Goal: Task Accomplishment & Management: Use online tool/utility

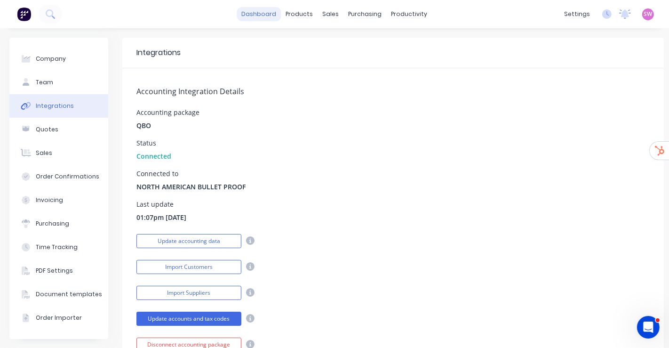
click at [261, 16] on link "dashboard" at bounding box center [259, 14] width 44 height 14
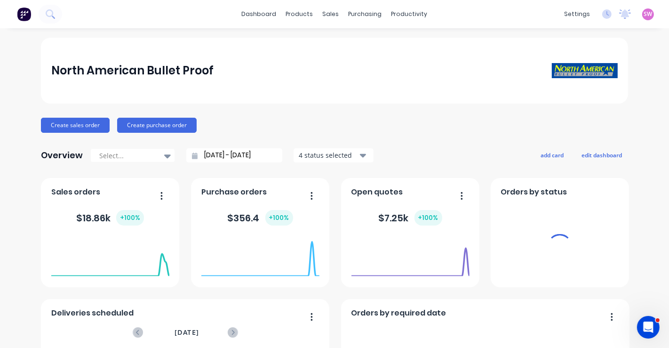
click at [644, 14] on span "SW" at bounding box center [648, 14] width 8 height 8
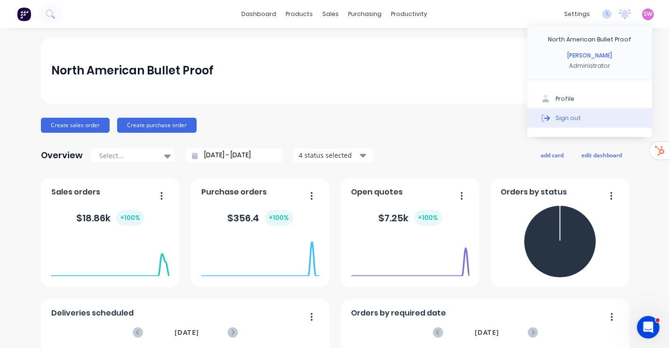
click at [584, 120] on button "Sign out" at bounding box center [590, 117] width 125 height 19
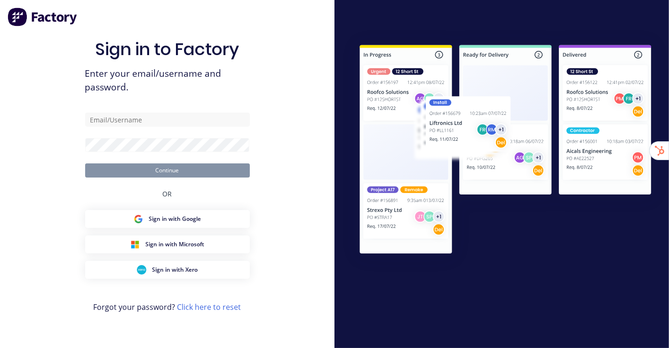
type input "[EMAIL_ADDRESS][DOMAIN_NAME]"
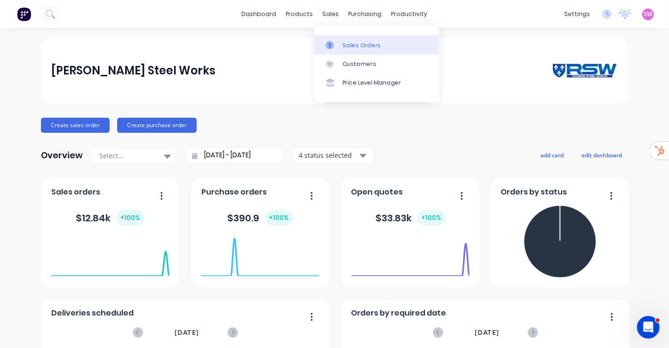
click at [342, 38] on link "Sales Orders" at bounding box center [376, 44] width 125 height 19
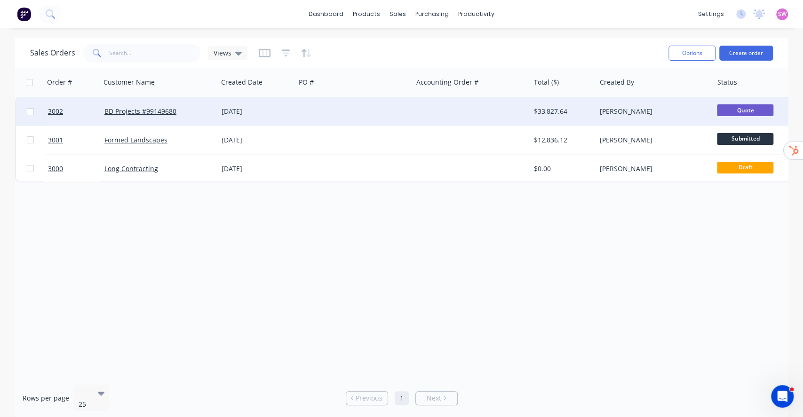
click at [481, 102] on div at bounding box center [471, 111] width 117 height 28
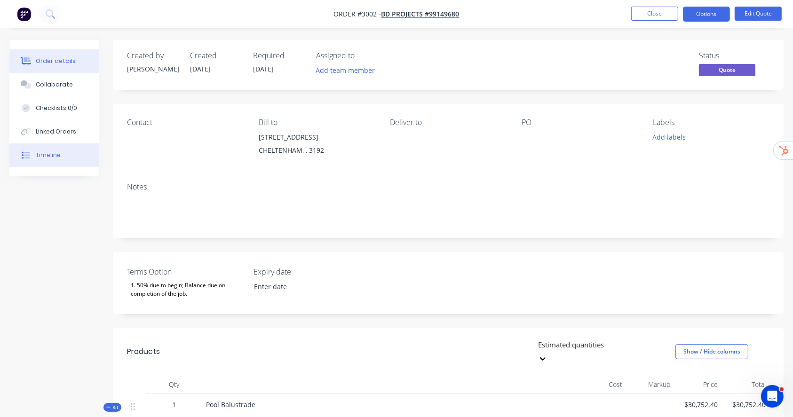
click at [68, 153] on button "Timeline" at bounding box center [53, 156] width 89 height 24
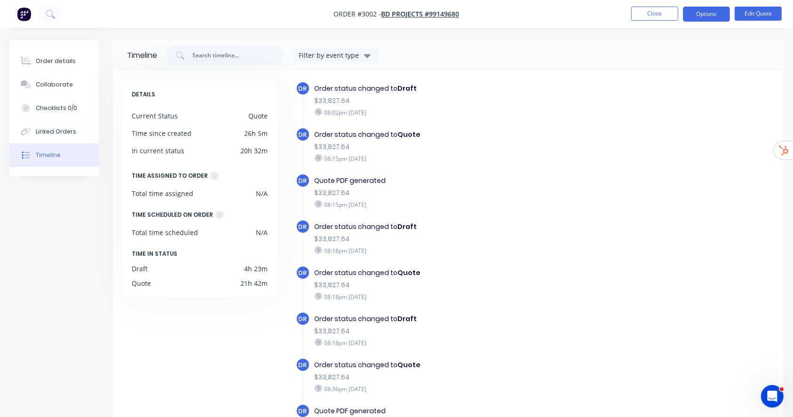
scroll to position [73, 0]
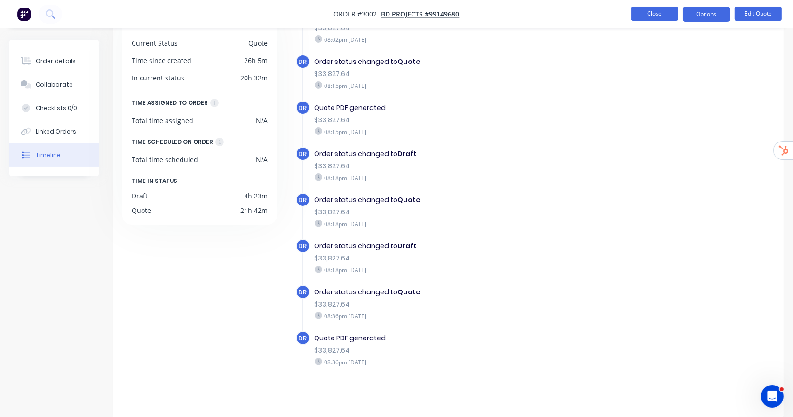
click at [662, 18] on button "Close" at bounding box center [655, 14] width 47 height 14
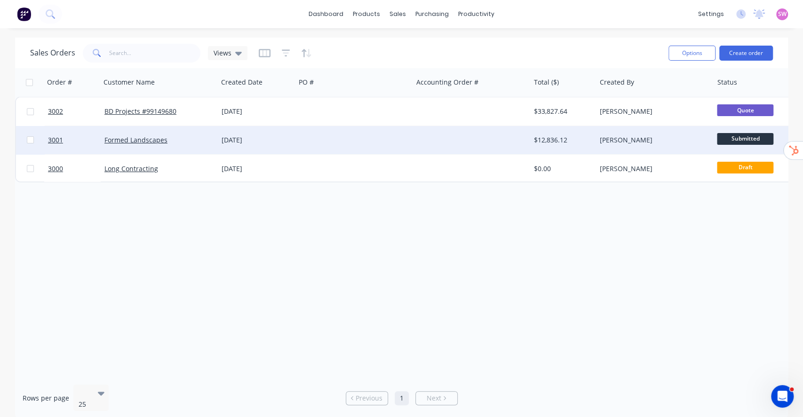
click at [496, 153] on div at bounding box center [471, 140] width 117 height 28
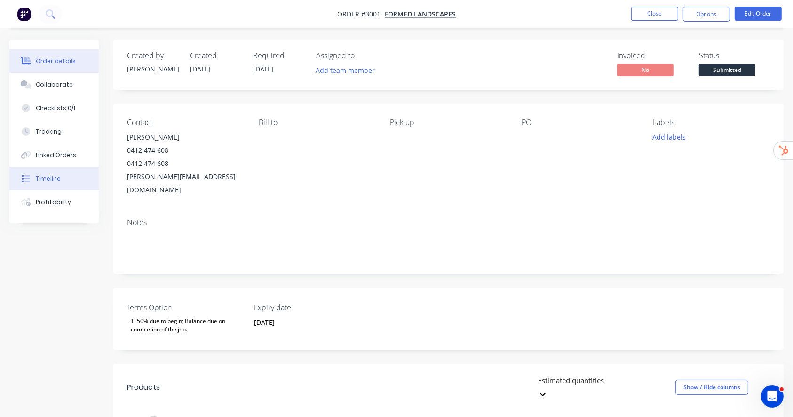
click at [54, 178] on div "Timeline" at bounding box center [48, 179] width 25 height 8
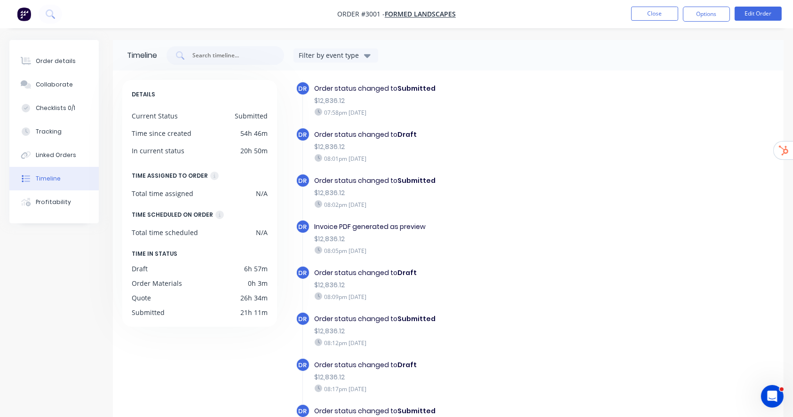
scroll to position [73, 0]
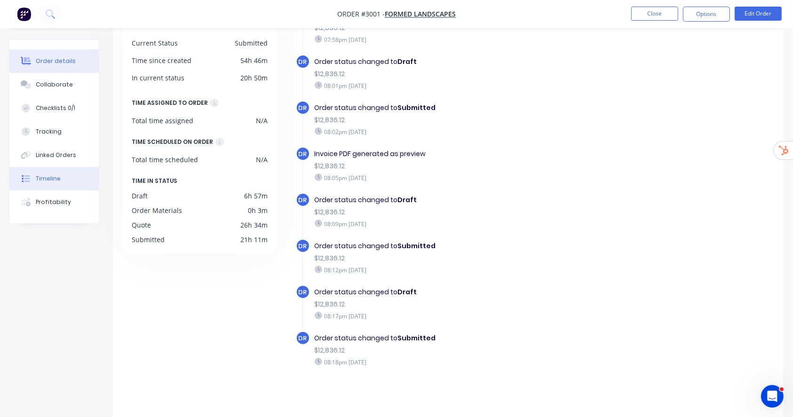
click at [57, 54] on button "Order details" at bounding box center [53, 61] width 89 height 24
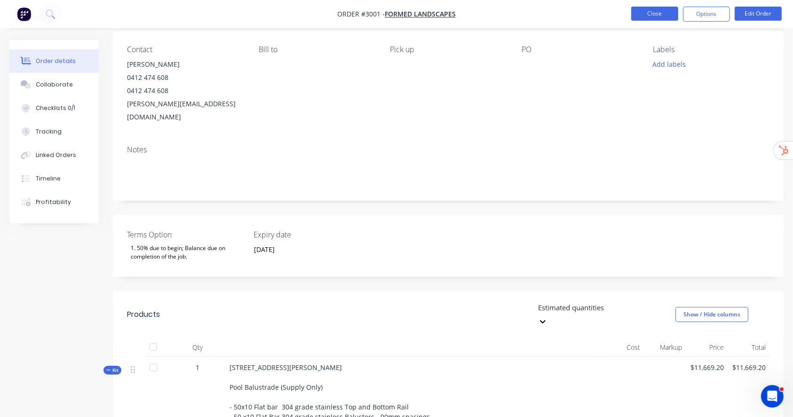
click at [658, 9] on button "Close" at bounding box center [655, 14] width 47 height 14
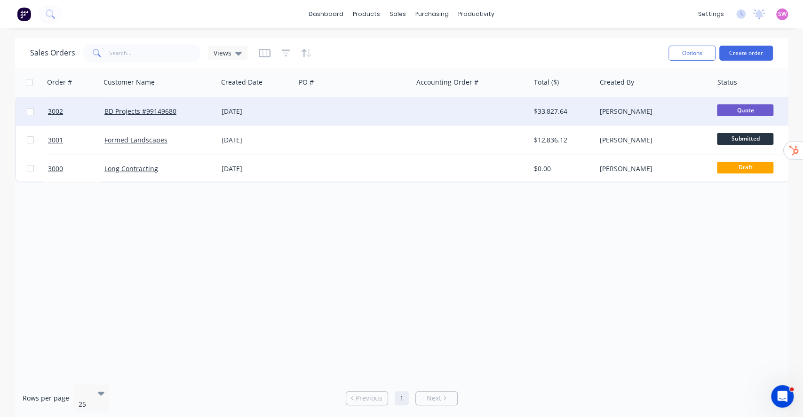
click at [456, 107] on div at bounding box center [471, 111] width 117 height 28
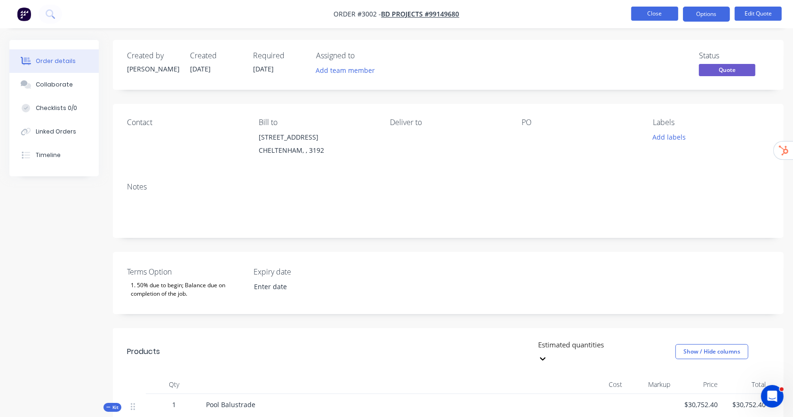
click at [663, 7] on button "Close" at bounding box center [655, 14] width 47 height 14
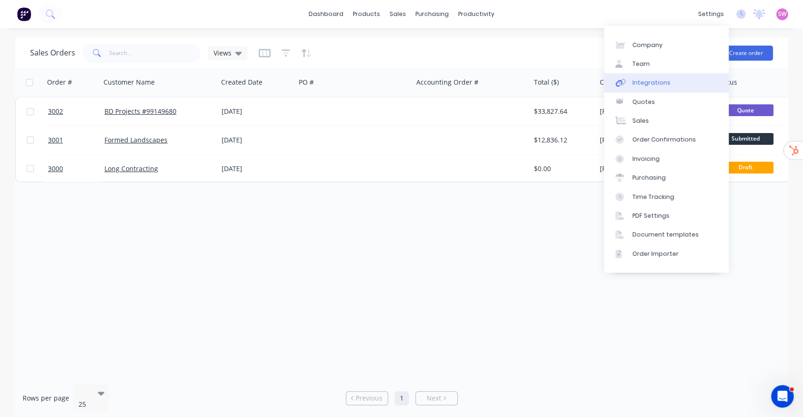
click at [654, 80] on div "Integrations" at bounding box center [651, 83] width 38 height 8
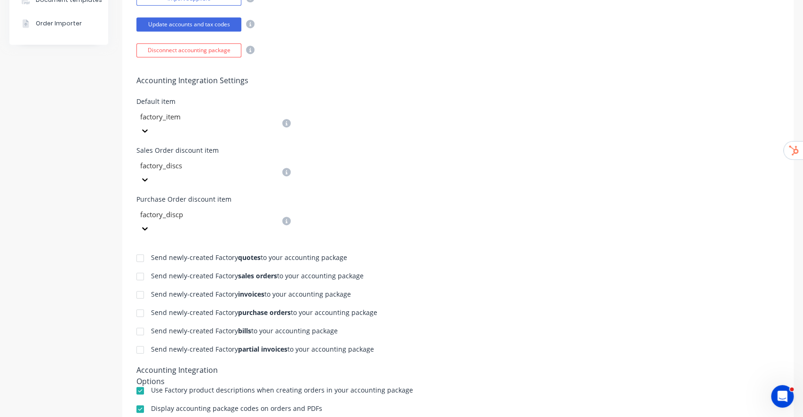
scroll to position [297, 0]
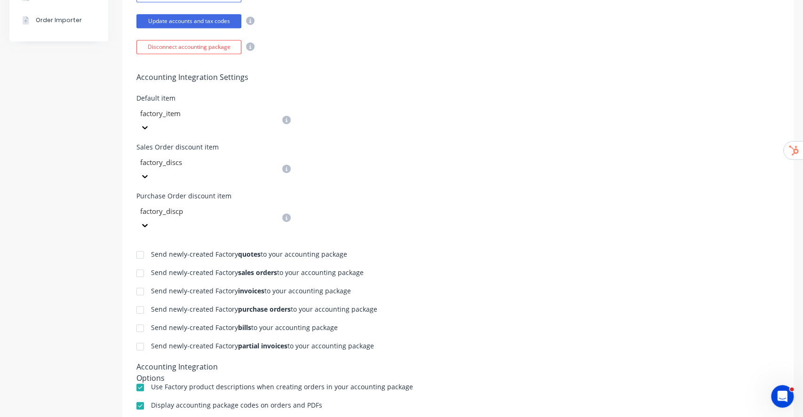
click at [541, 163] on div "Accounting Integration Settings Default item factory_item Sales Order discount …" at bounding box center [458, 143] width 672 height 178
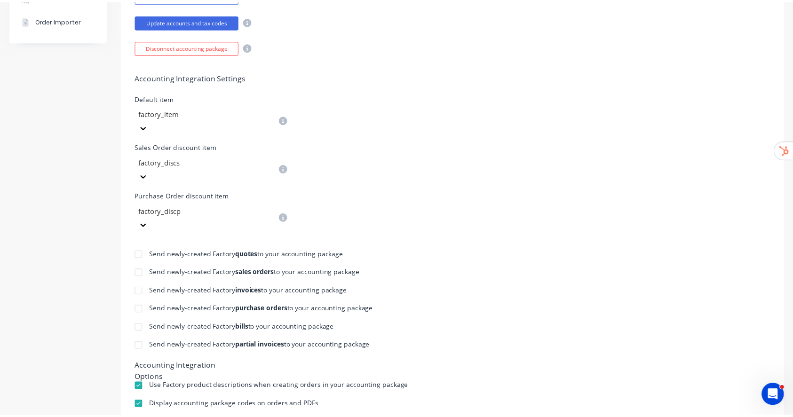
scroll to position [0, 0]
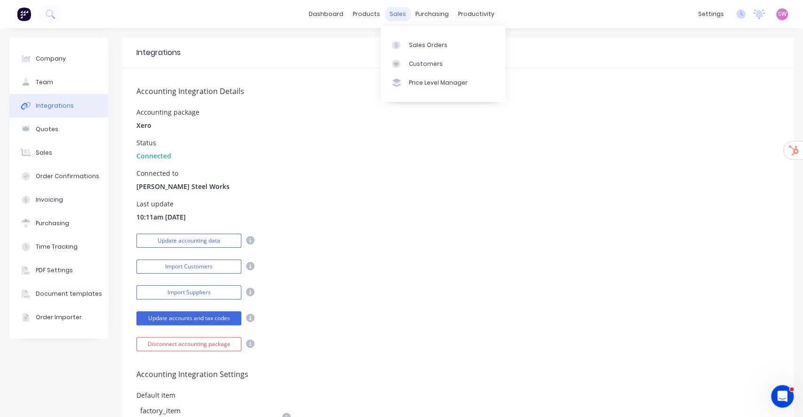
click at [397, 11] on div "sales" at bounding box center [398, 14] width 26 height 14
click at [425, 45] on div "Sales Orders" at bounding box center [428, 45] width 39 height 8
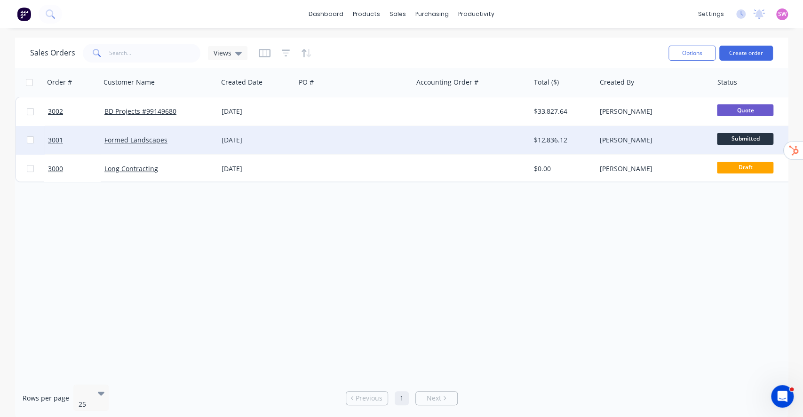
click at [650, 141] on div "Daniel Rogers" at bounding box center [652, 140] width 104 height 9
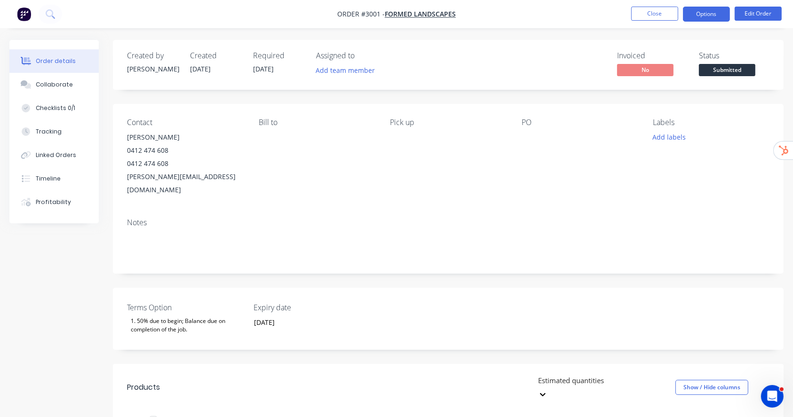
drag, startPoint x: 702, startPoint y: 22, endPoint x: 706, endPoint y: 16, distance: 7.0
click at [669, 16] on nav "Order #3001 - Formed Landscapes Close Options Edit Order" at bounding box center [396, 14] width 793 height 28
click at [669, 16] on button "Options" at bounding box center [706, 14] width 47 height 15
click at [636, 18] on button "Close" at bounding box center [655, 14] width 47 height 14
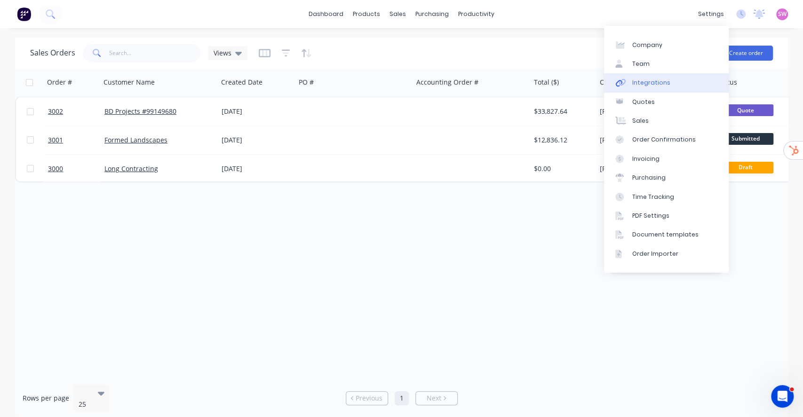
click at [660, 76] on link "Integrations" at bounding box center [666, 82] width 125 height 19
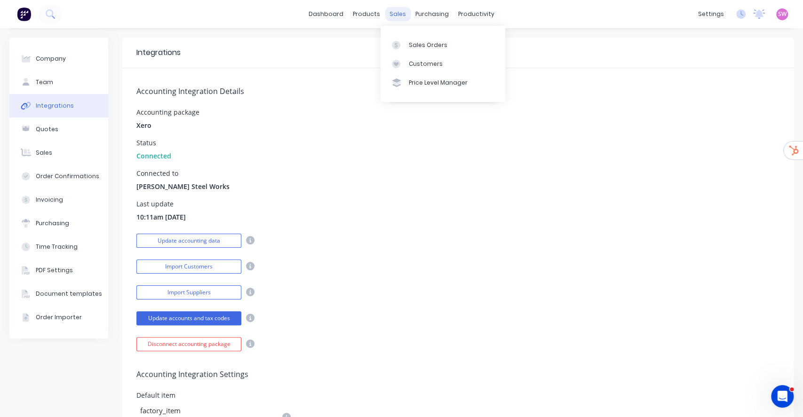
click at [387, 15] on div "sales" at bounding box center [398, 14] width 26 height 14
click at [405, 38] on link "Sales Orders" at bounding box center [443, 44] width 125 height 19
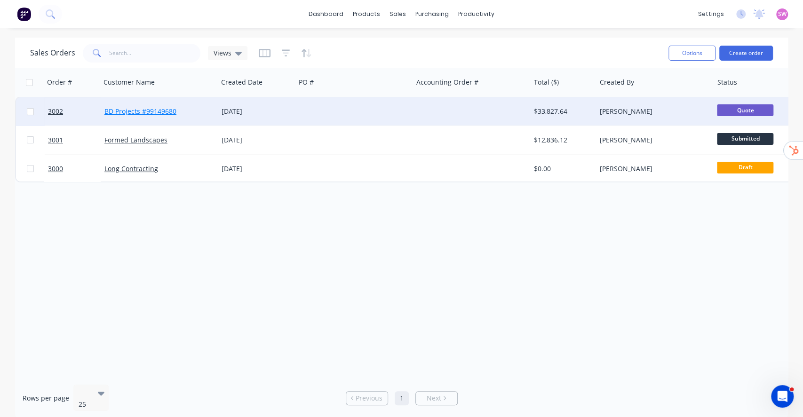
click at [159, 112] on link "BD Projects #99149680" at bounding box center [140, 111] width 72 height 9
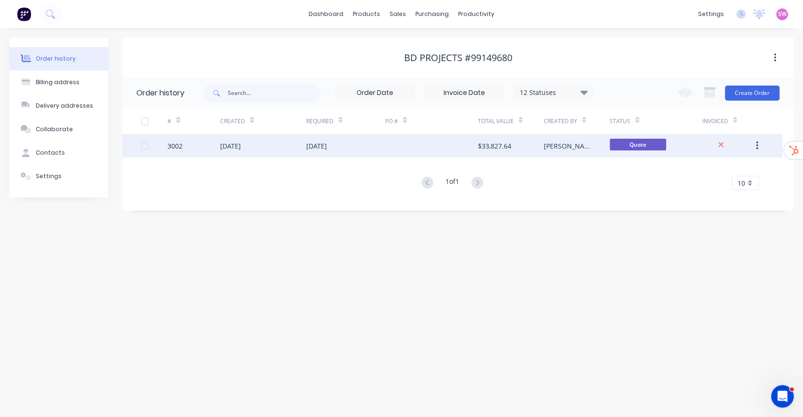
click at [433, 154] on div at bounding box center [431, 146] width 92 height 24
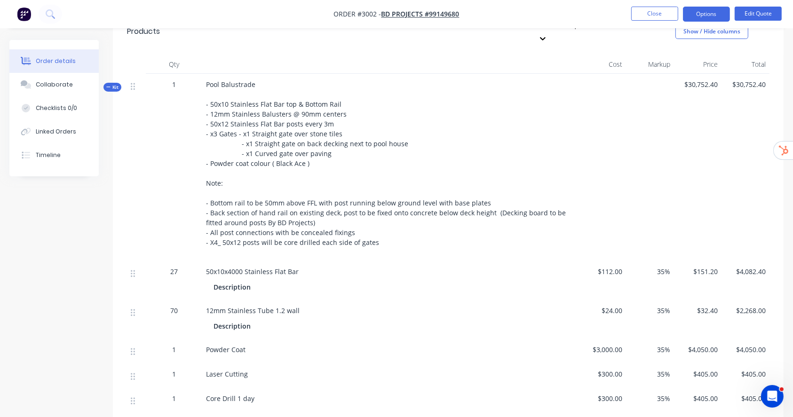
scroll to position [320, 0]
click at [109, 84] on span "Kit" at bounding box center [112, 87] width 12 height 7
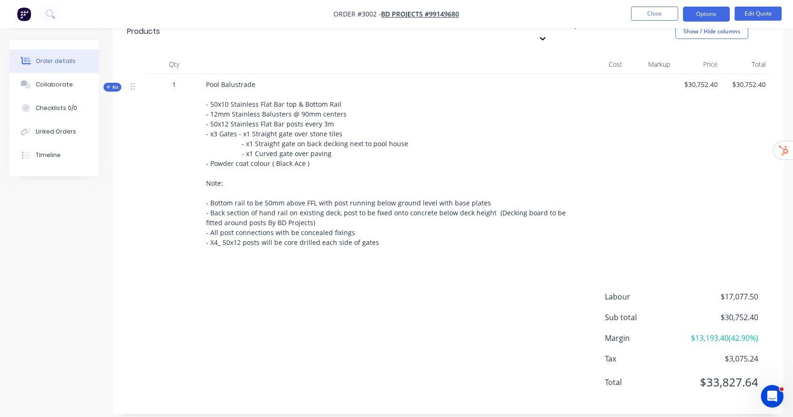
click at [109, 84] on span "Kit" at bounding box center [112, 87] width 12 height 7
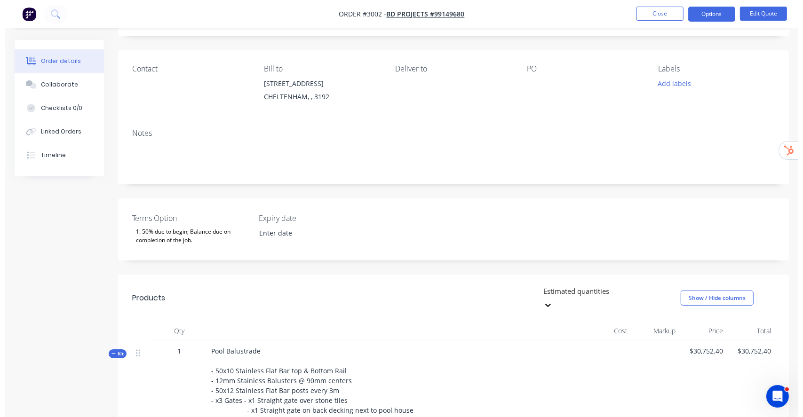
scroll to position [0, 0]
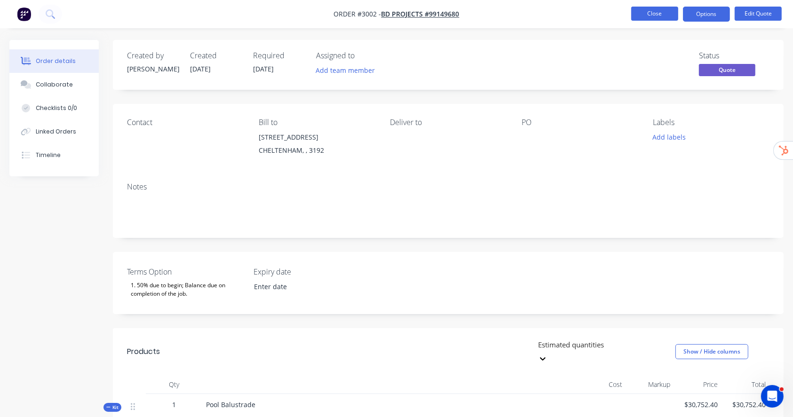
click at [653, 11] on button "Close" at bounding box center [655, 14] width 47 height 14
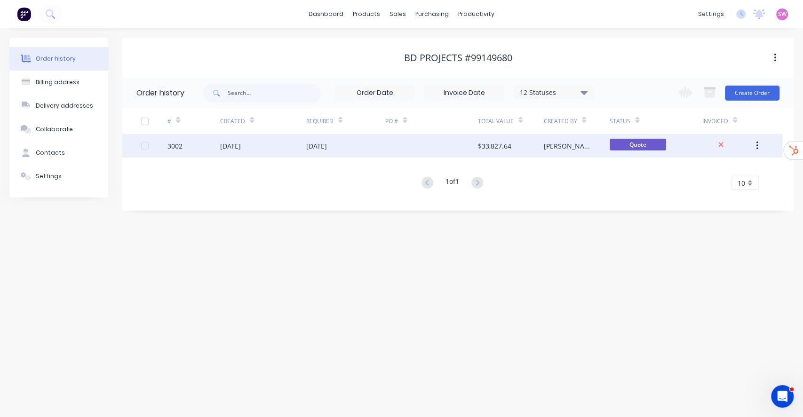
click at [392, 146] on div at bounding box center [431, 146] width 92 height 24
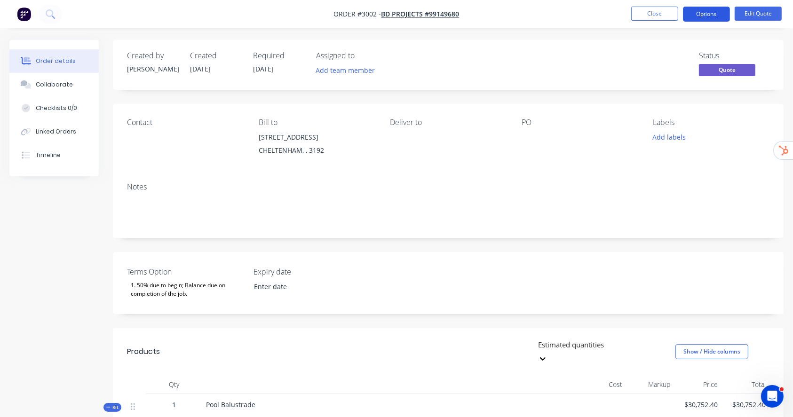
click at [669, 16] on button "Options" at bounding box center [706, 14] width 47 height 15
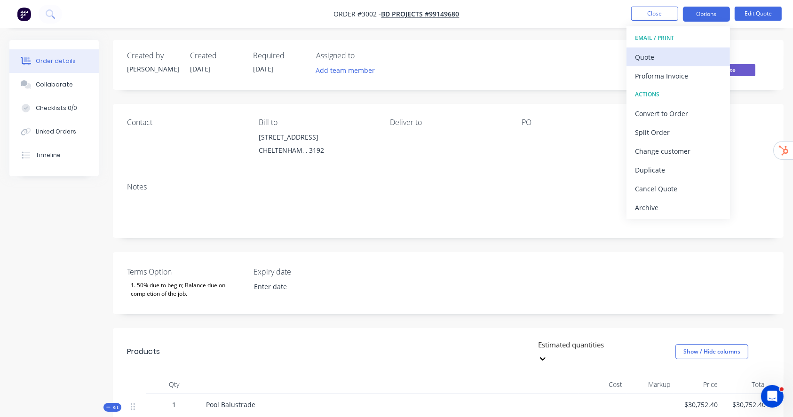
click at [669, 55] on div "Quote" at bounding box center [678, 57] width 87 height 14
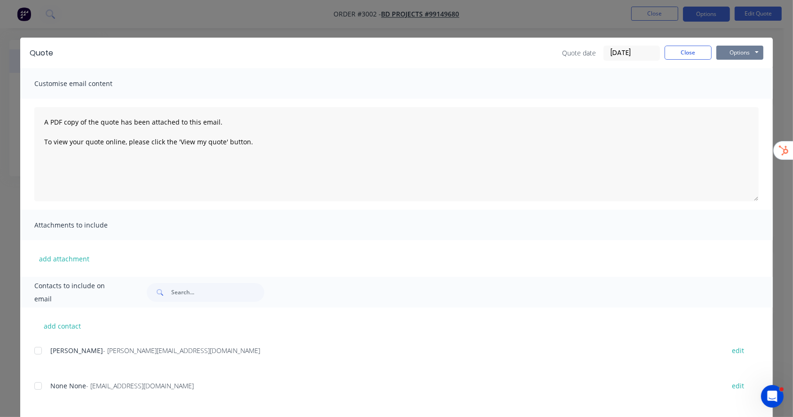
click at [669, 47] on button "Options" at bounding box center [740, 53] width 47 height 14
click at [669, 62] on button "Preview" at bounding box center [747, 70] width 60 height 16
click at [669, 56] on button "Close" at bounding box center [688, 53] width 47 height 14
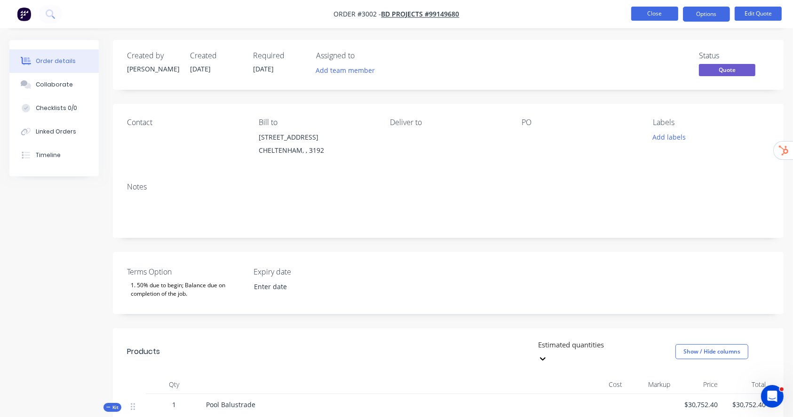
click at [656, 13] on button "Close" at bounding box center [655, 14] width 47 height 14
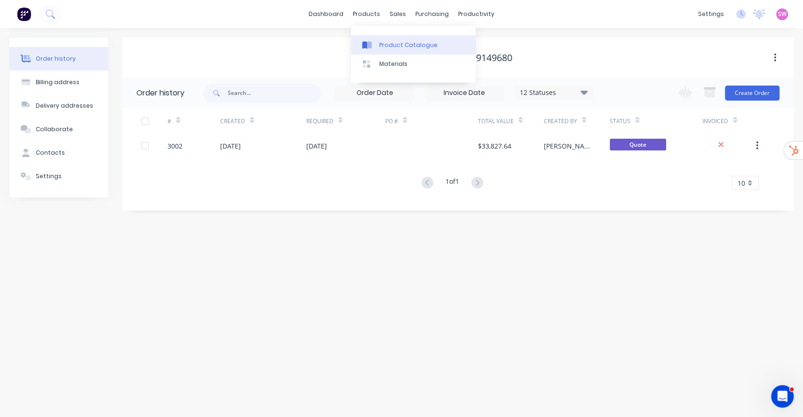
click at [385, 43] on div "Product Catalogue" at bounding box center [408, 45] width 58 height 8
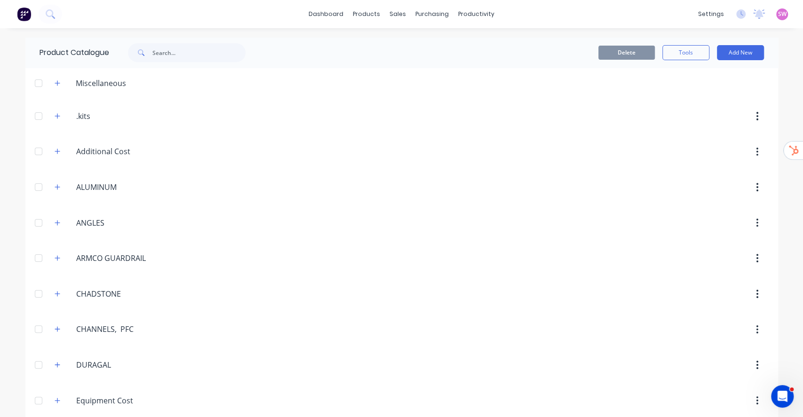
click at [52, 120] on span at bounding box center [58, 116] width 12 height 12
click at [55, 119] on icon "button" at bounding box center [58, 116] width 6 height 7
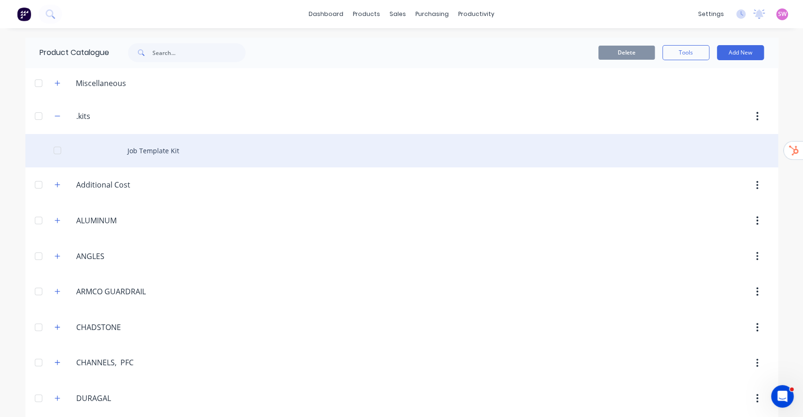
click at [145, 157] on div "Job Template Kit" at bounding box center [401, 150] width 753 height 33
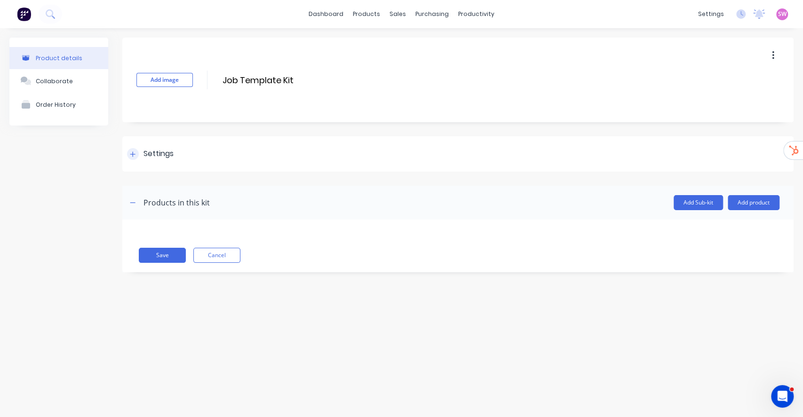
click at [154, 157] on div "Settings" at bounding box center [159, 154] width 30 height 12
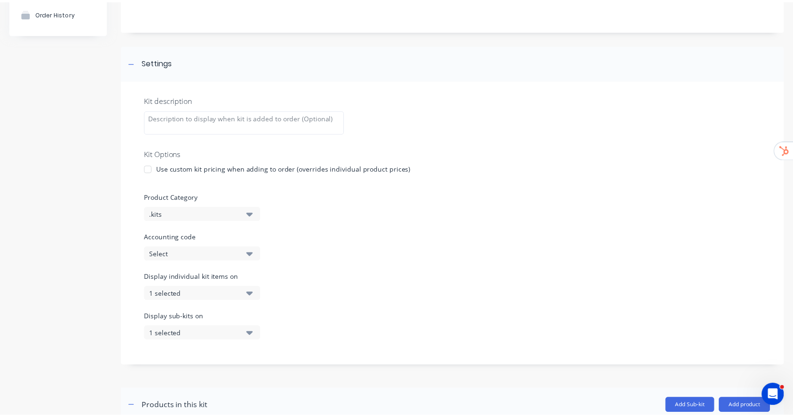
scroll to position [174, 0]
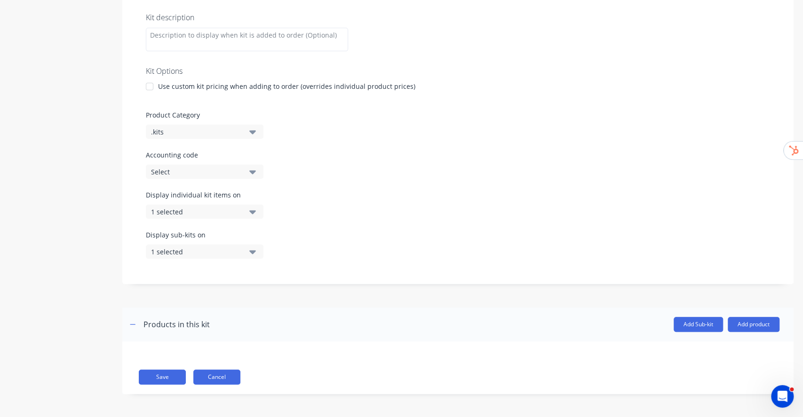
click at [218, 347] on button "Cancel" at bounding box center [216, 377] width 47 height 15
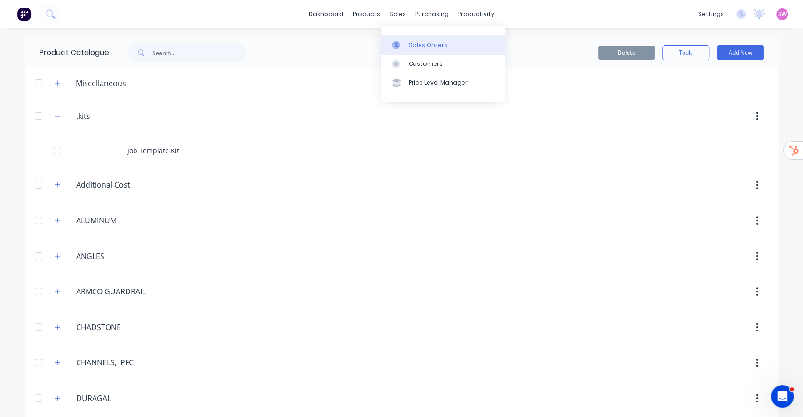
click at [414, 38] on link "Sales Orders" at bounding box center [443, 44] width 125 height 19
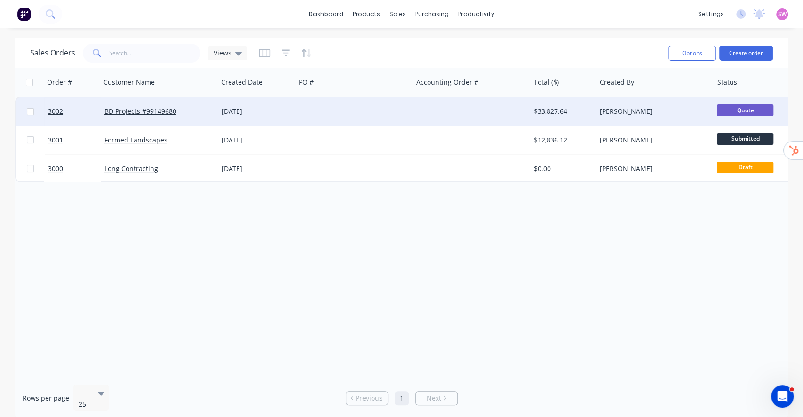
click at [392, 110] on div at bounding box center [354, 111] width 117 height 28
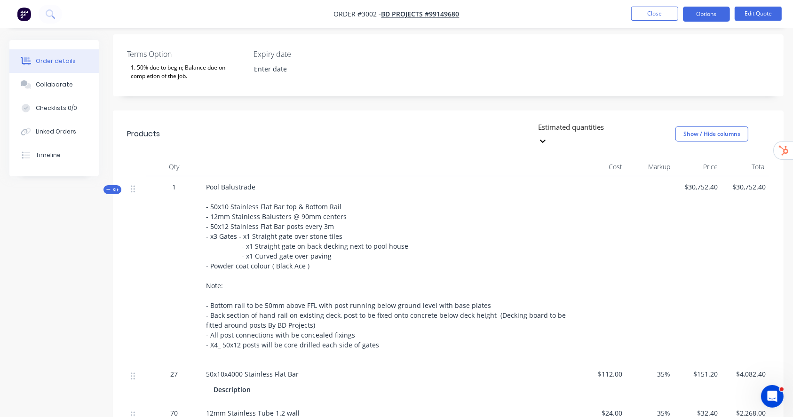
scroll to position [218, 0]
click at [116, 186] on span "Kit" at bounding box center [112, 189] width 12 height 7
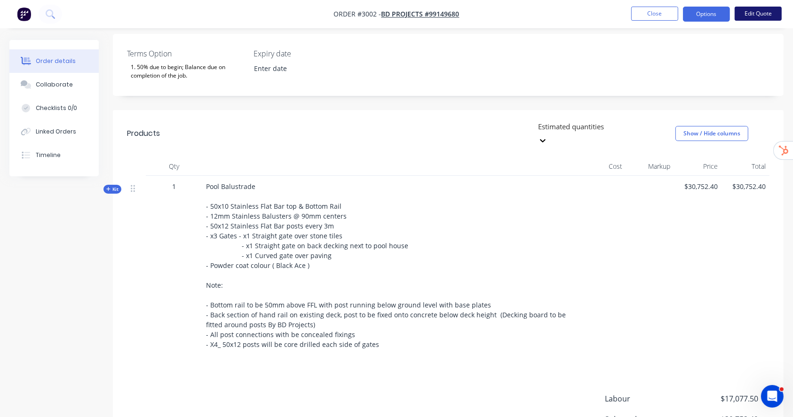
click at [669, 15] on button "Edit Quote" at bounding box center [758, 14] width 47 height 14
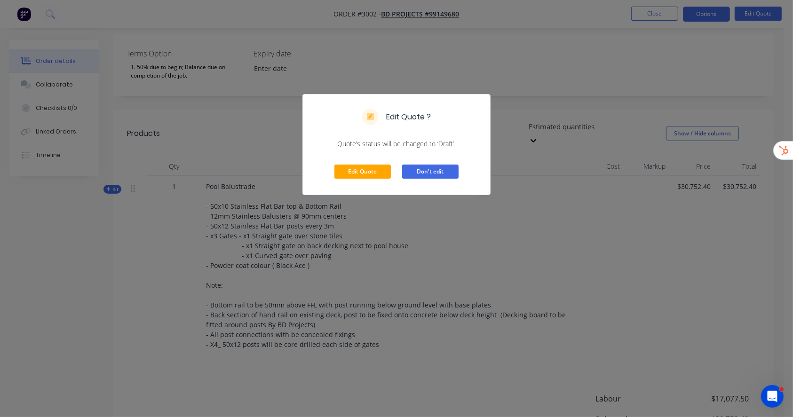
click at [453, 168] on button "Don't edit" at bounding box center [430, 172] width 56 height 14
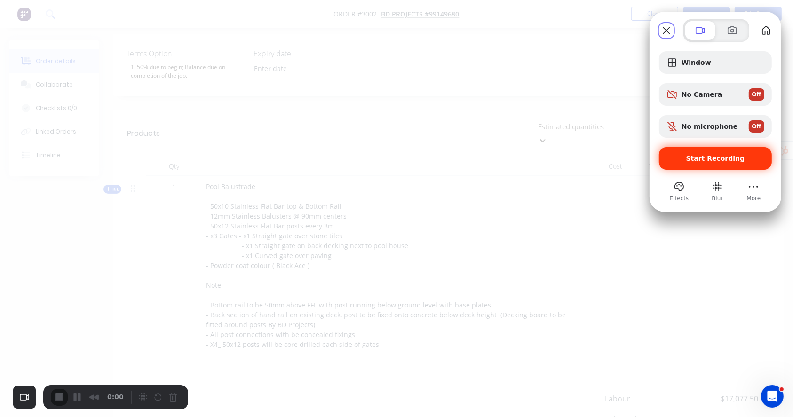
click at [669, 159] on span "Start Recording" at bounding box center [716, 159] width 59 height 8
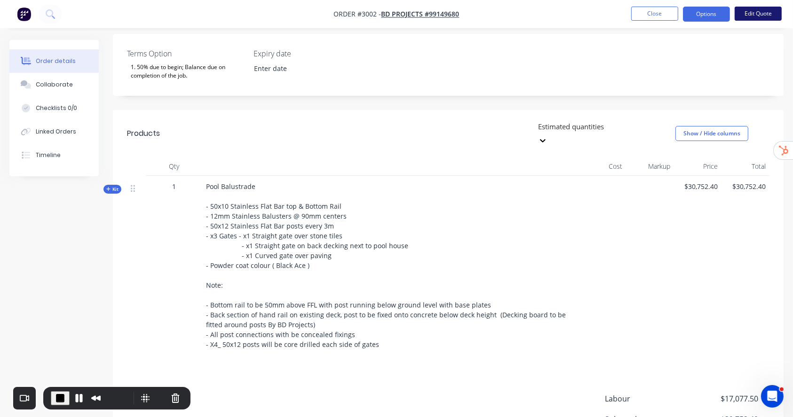
click at [669, 13] on button "Edit Quote" at bounding box center [758, 14] width 47 height 14
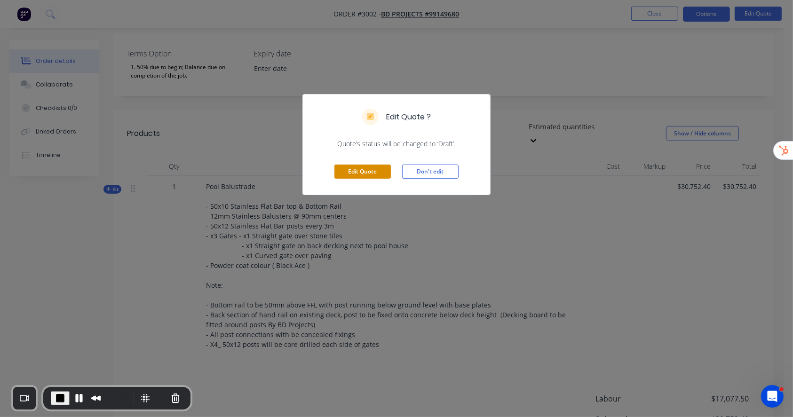
click at [350, 168] on button "Edit Quote" at bounding box center [363, 172] width 56 height 14
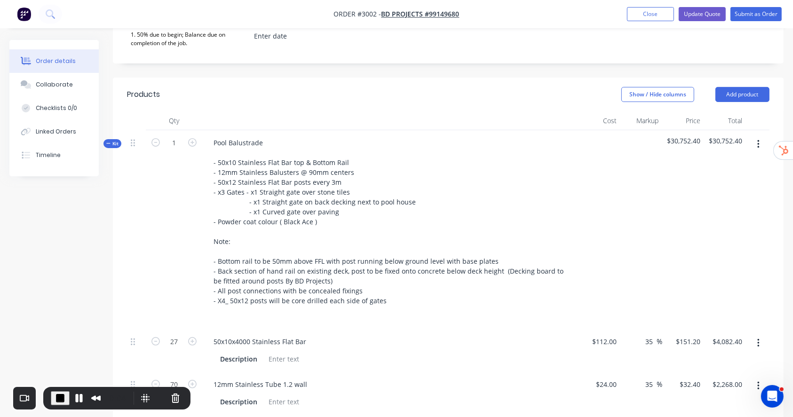
scroll to position [252, 0]
click at [669, 93] on button "Add product" at bounding box center [743, 94] width 54 height 15
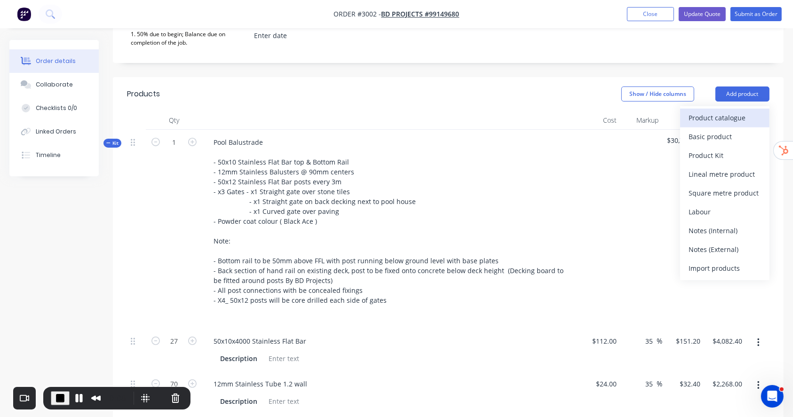
click at [669, 119] on div "Product catalogue" at bounding box center [725, 118] width 72 height 14
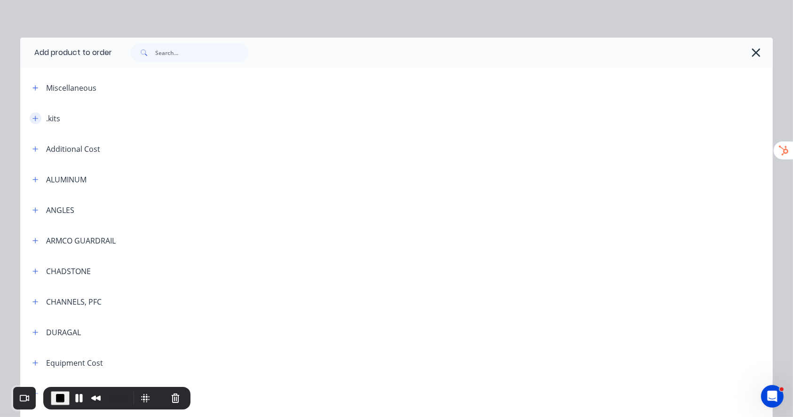
click at [32, 119] on icon "button" at bounding box center [35, 118] width 6 height 7
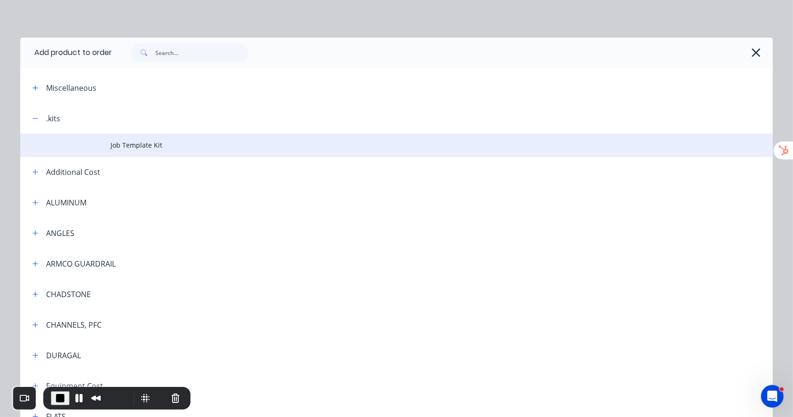
click at [143, 143] on span "Job Template Kit" at bounding box center [376, 145] width 530 height 10
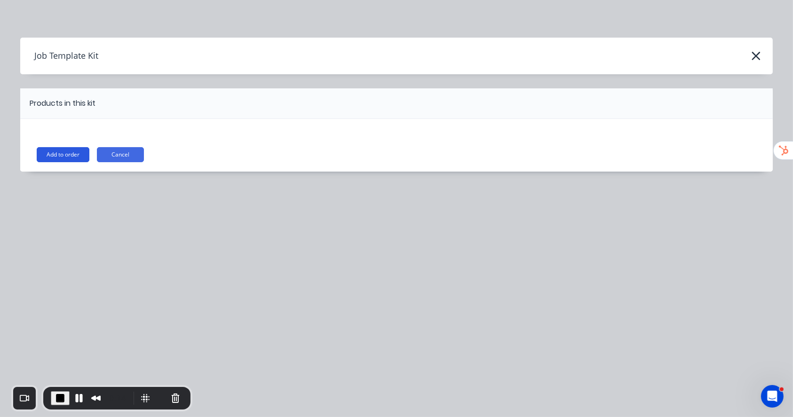
click at [65, 153] on button "Add to order" at bounding box center [63, 154] width 53 height 15
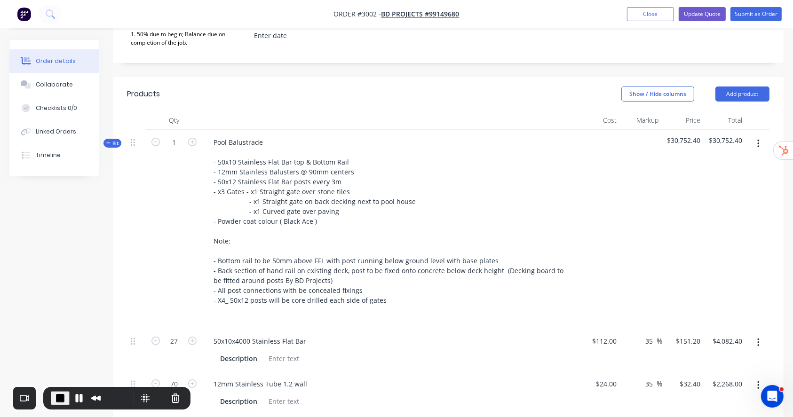
click at [112, 145] on span "Kit" at bounding box center [112, 143] width 12 height 7
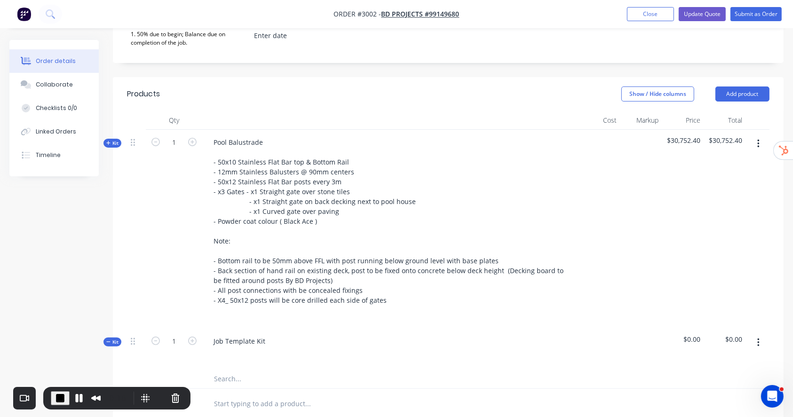
scroll to position [330, 0]
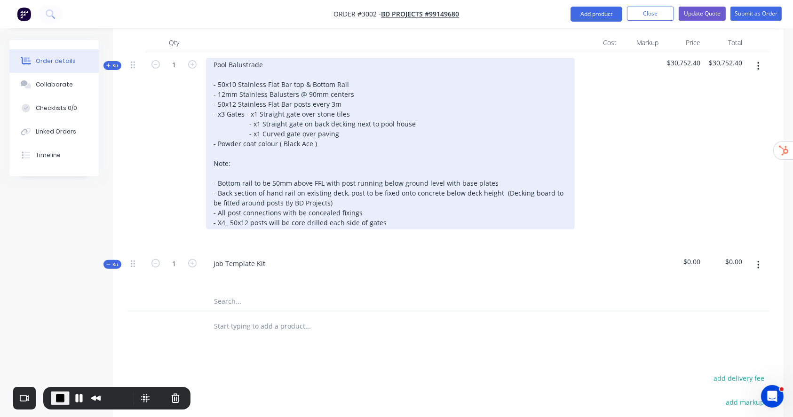
click at [213, 62] on div "Pool Balustrade - 50x10 Stainless Flat Bar top & Bottom Rail - 12mm Stainless B…" at bounding box center [390, 144] width 369 height 172
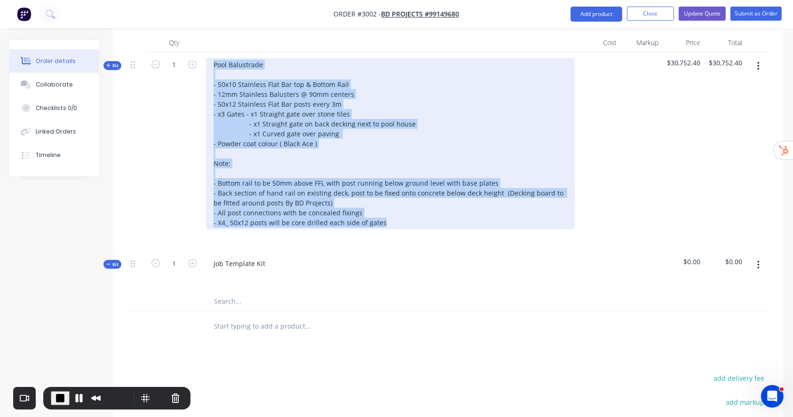
copy div "Pool Balustrade - 50x10 Stainless Flat Bar top & Bottom Rail - 12mm Stainless B…"
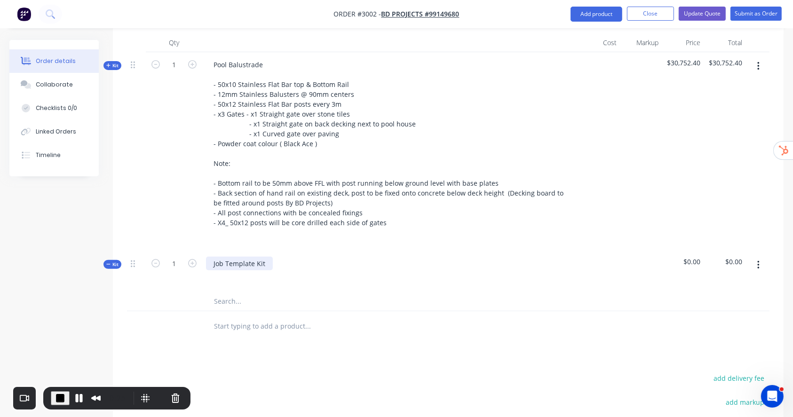
click at [238, 258] on div "Job Template Kit" at bounding box center [239, 264] width 67 height 14
paste div
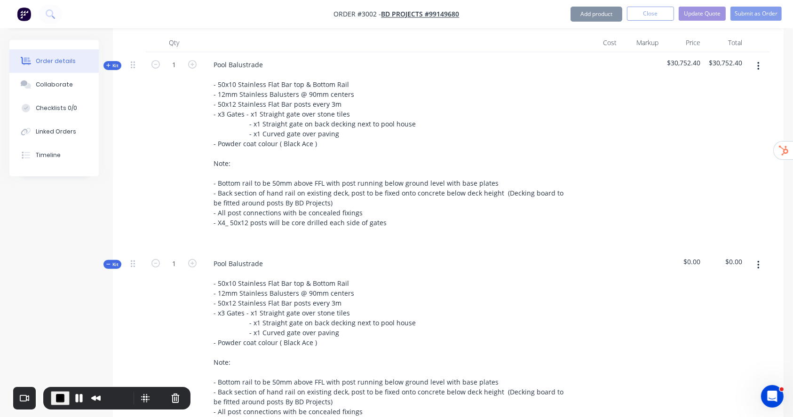
click at [114, 67] on span "Kit" at bounding box center [112, 65] width 12 height 7
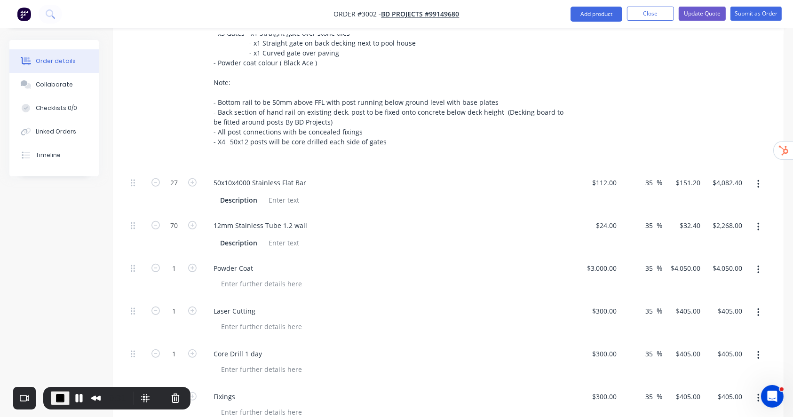
scroll to position [411, 0]
click at [215, 180] on div "50x10x4000 Stainless Flat Bar" at bounding box center [260, 183] width 108 height 14
copy div "50x10x4000 Stainless Flat Bar"
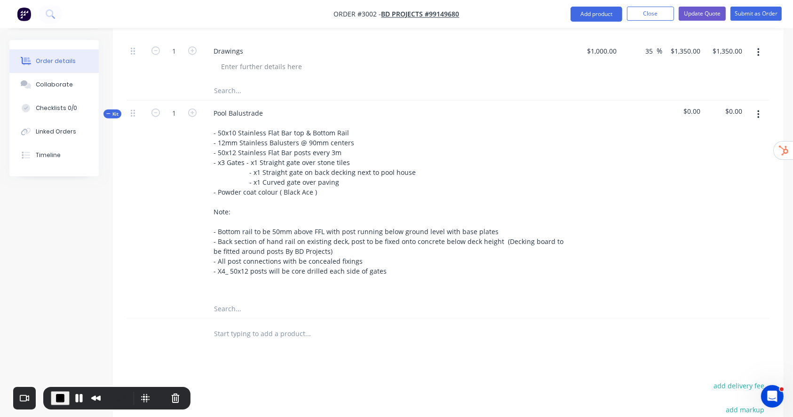
scroll to position [969, 0]
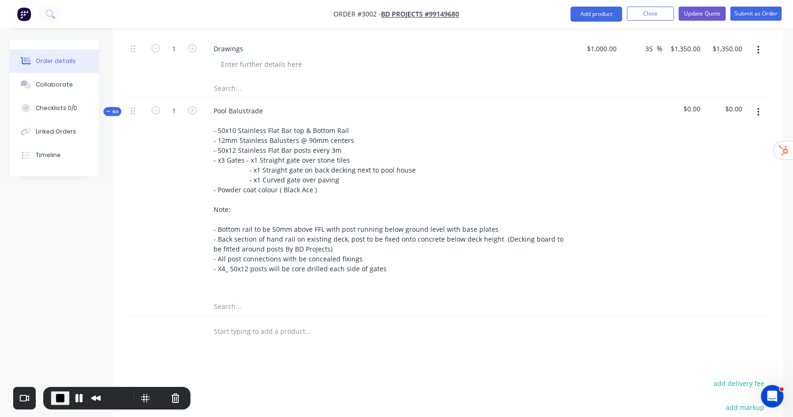
click at [259, 306] on input "text" at bounding box center [308, 306] width 188 height 19
paste input "50x10x4000 Stainless Flat Bar"
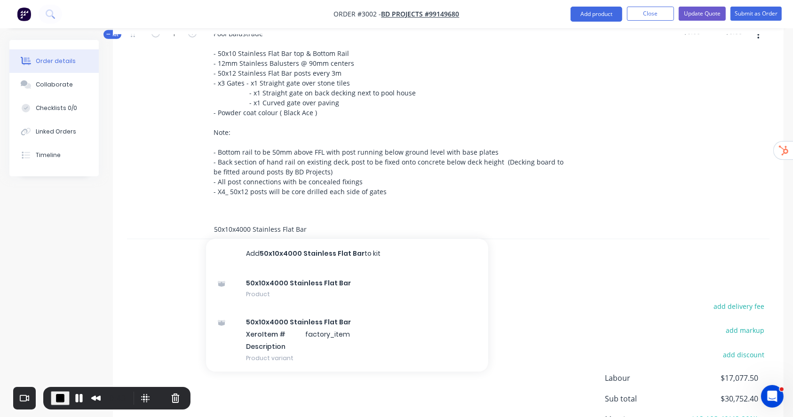
scroll to position [1059, 0]
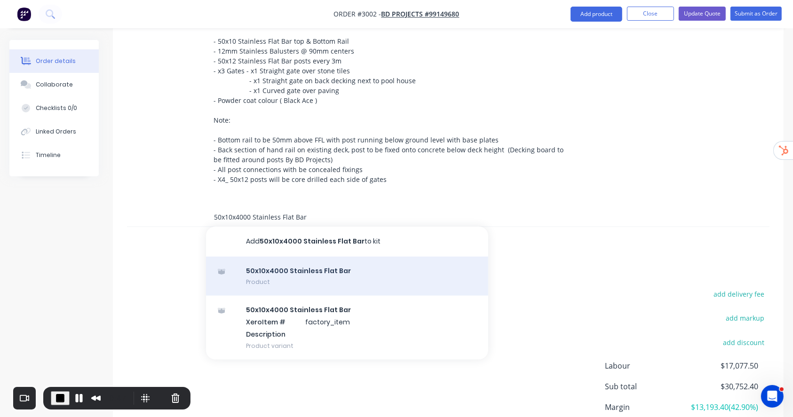
type input "50x10x4000 Stainless Flat Bar"
click at [356, 270] on div "50x10x4000 Stainless Flat Bar Product" at bounding box center [347, 277] width 282 height 40
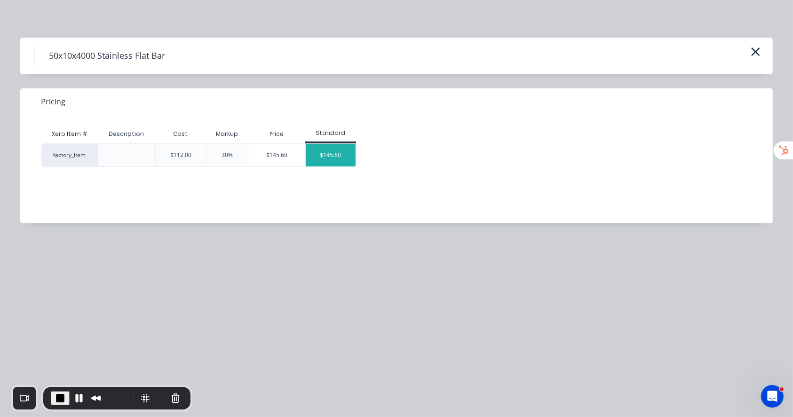
click at [337, 159] on div "$145.60" at bounding box center [331, 155] width 50 height 23
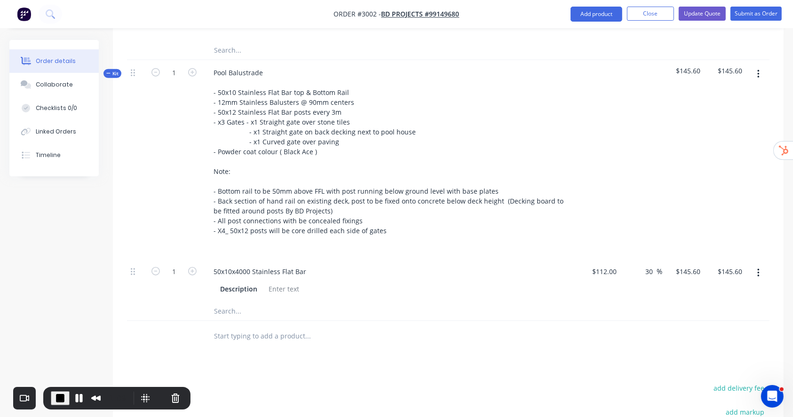
scroll to position [995, 0]
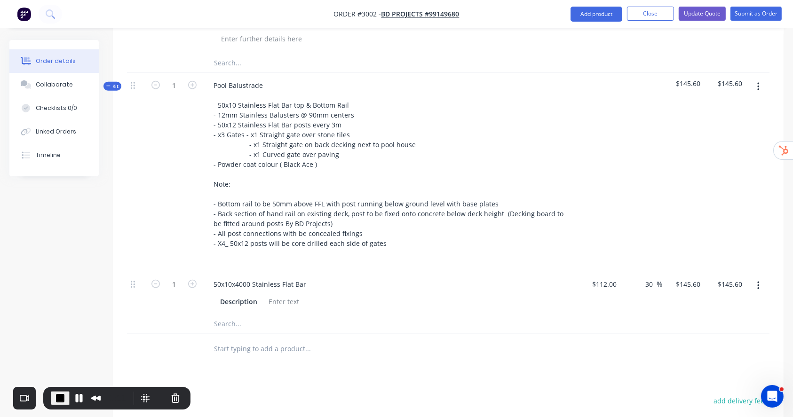
click at [233, 323] on input "text" at bounding box center [308, 324] width 188 height 19
type input "Example Hidden"
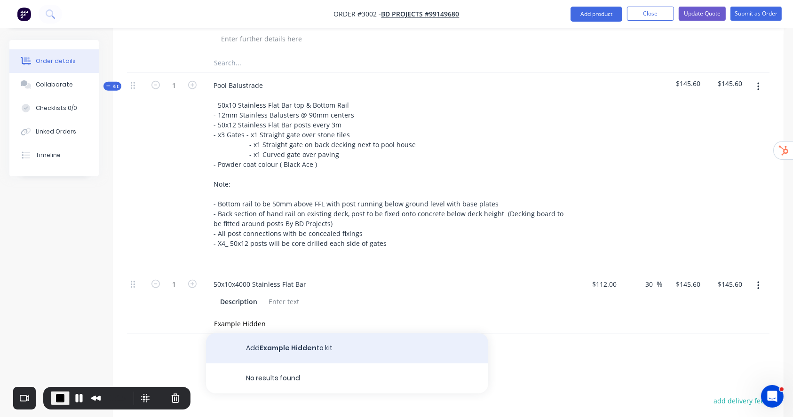
click at [279, 338] on button "Add Example Hidden to kit" at bounding box center [347, 349] width 282 height 30
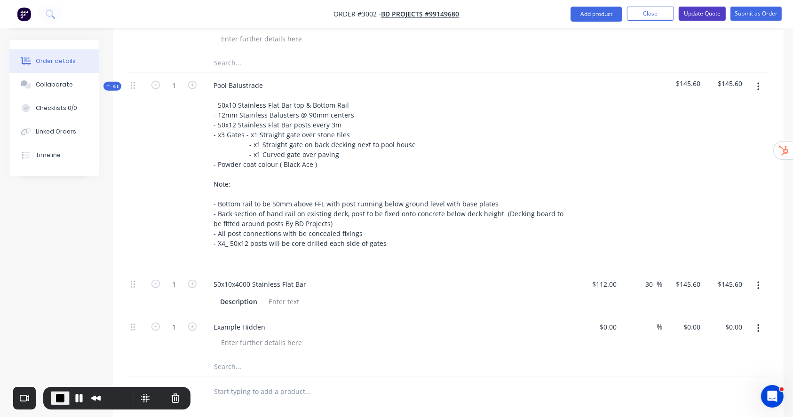
click at [669, 13] on button "Update Quote" at bounding box center [702, 14] width 47 height 14
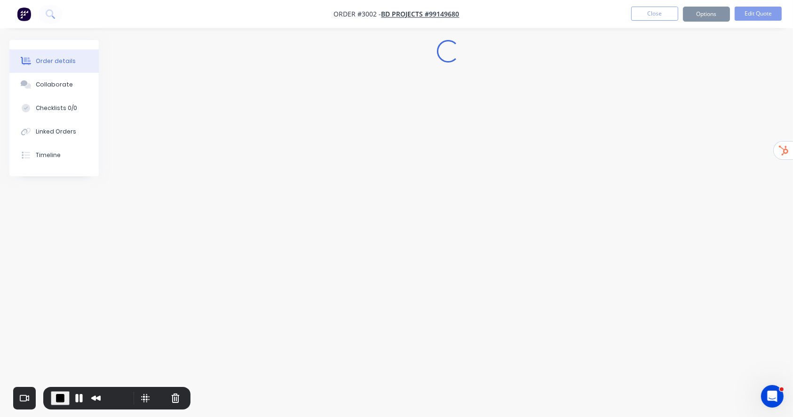
scroll to position [0, 0]
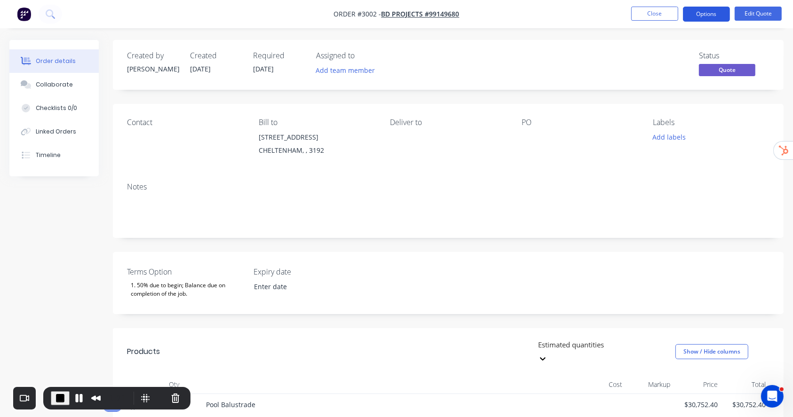
click at [669, 21] on button "Options" at bounding box center [706, 14] width 47 height 15
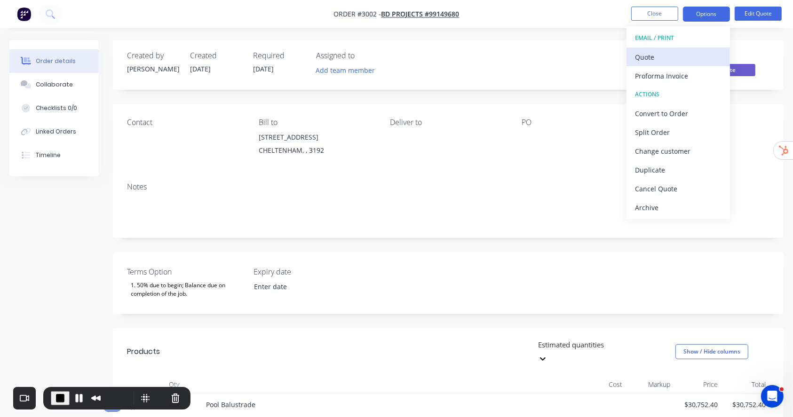
click at [660, 52] on div "Quote" at bounding box center [678, 57] width 87 height 14
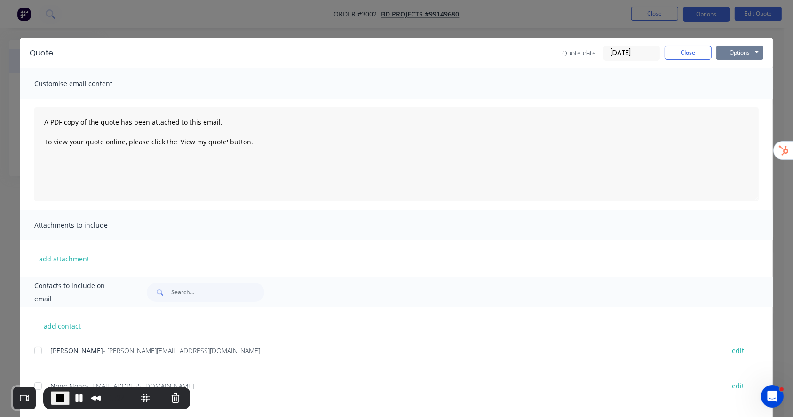
click at [669, 50] on button "Options" at bounding box center [740, 53] width 47 height 14
click at [669, 64] on button "Preview" at bounding box center [747, 70] width 60 height 16
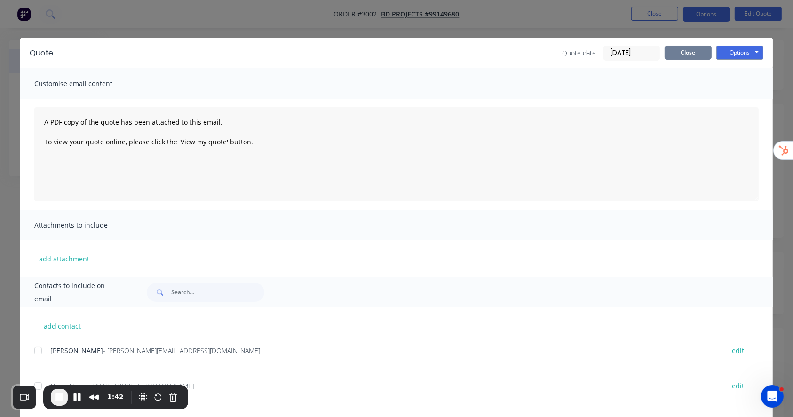
click at [669, 53] on button "Close" at bounding box center [688, 53] width 47 height 14
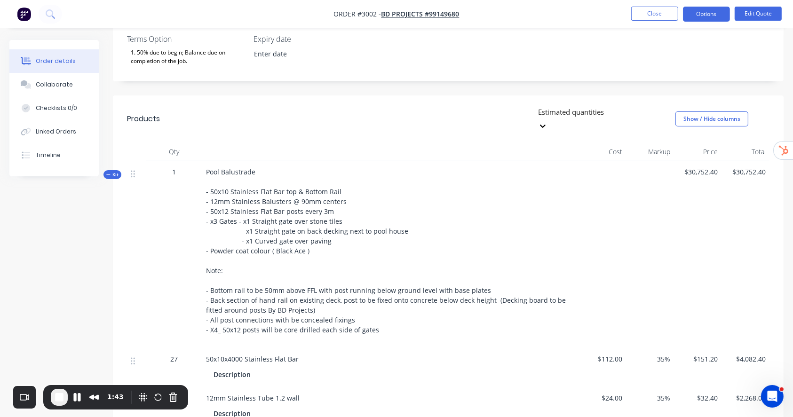
scroll to position [240, 0]
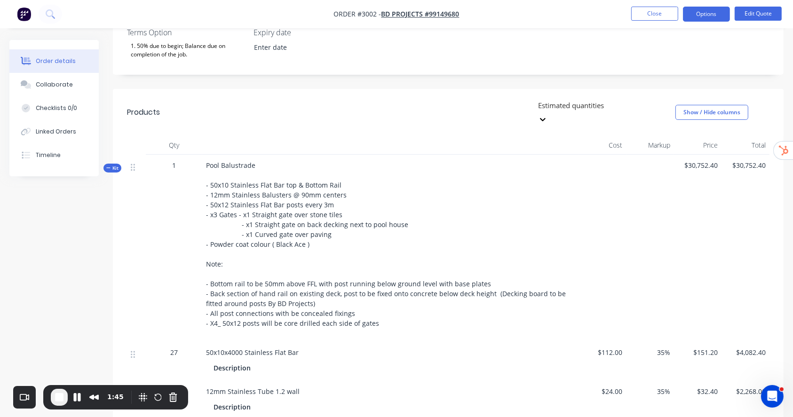
click at [115, 165] on span "Kit" at bounding box center [112, 168] width 12 height 7
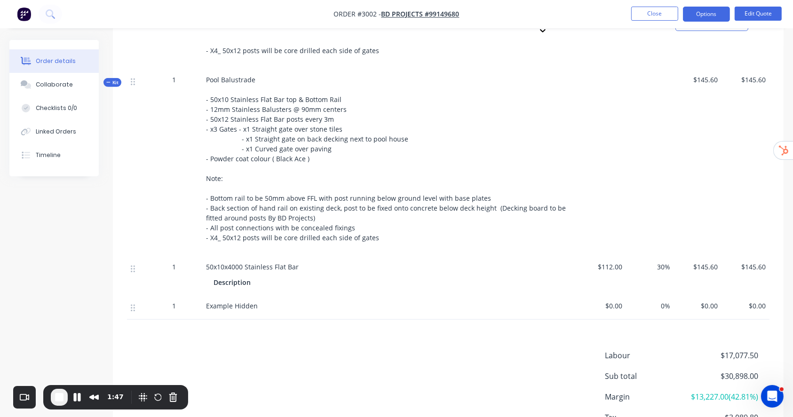
scroll to position [528, 0]
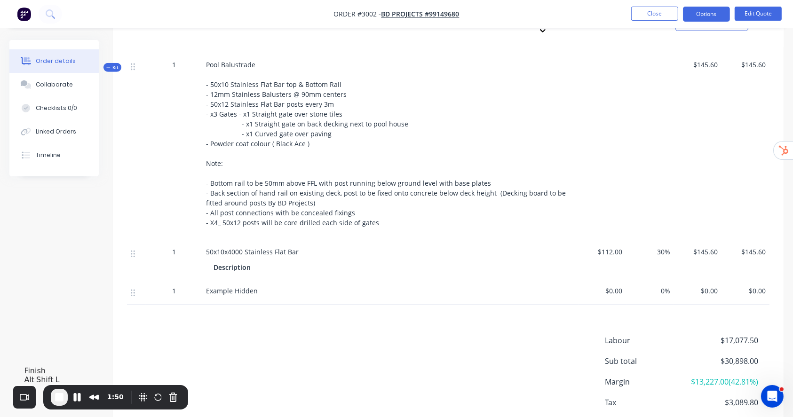
click at [57, 347] on span "End Recording" at bounding box center [59, 397] width 11 height 11
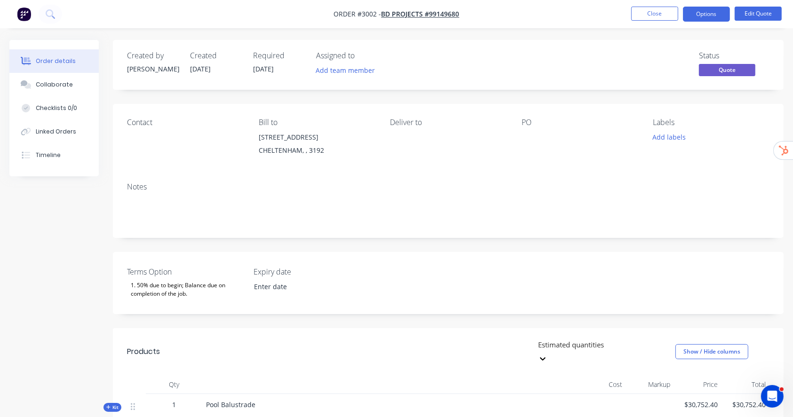
scroll to position [8, 0]
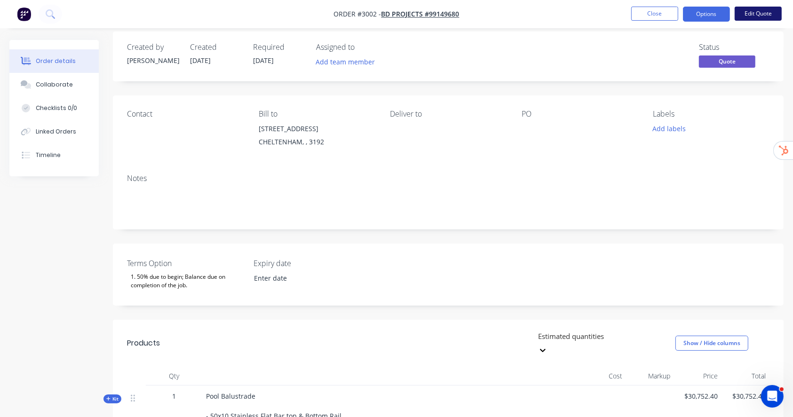
click at [669, 13] on button "Edit Quote" at bounding box center [758, 14] width 47 height 14
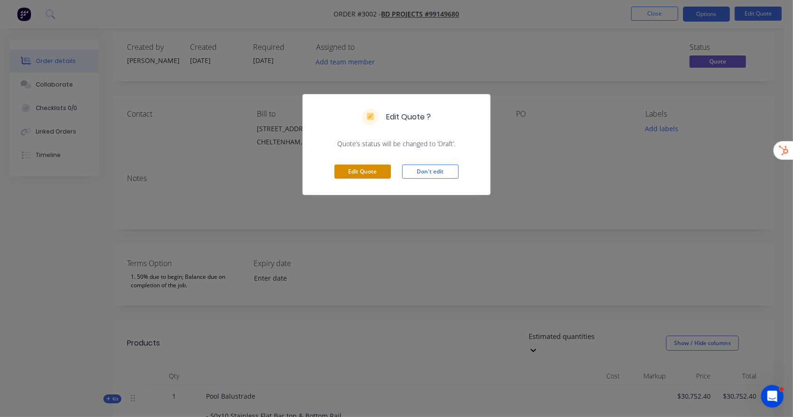
click at [365, 170] on button "Edit Quote" at bounding box center [363, 172] width 56 height 14
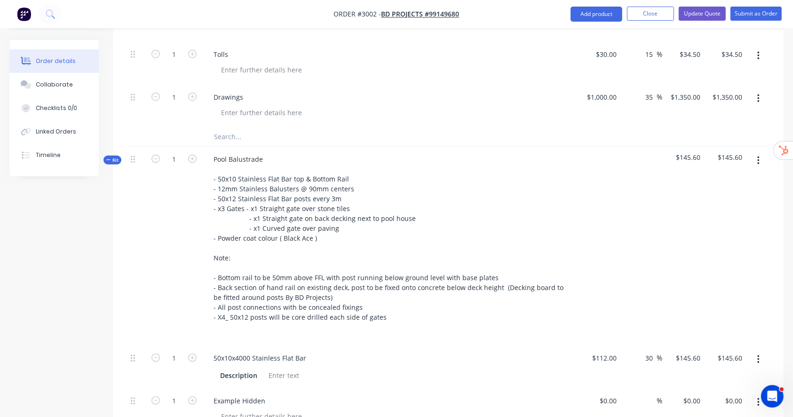
scroll to position [922, 0]
click at [599, 16] on button "Add product" at bounding box center [597, 14] width 52 height 15
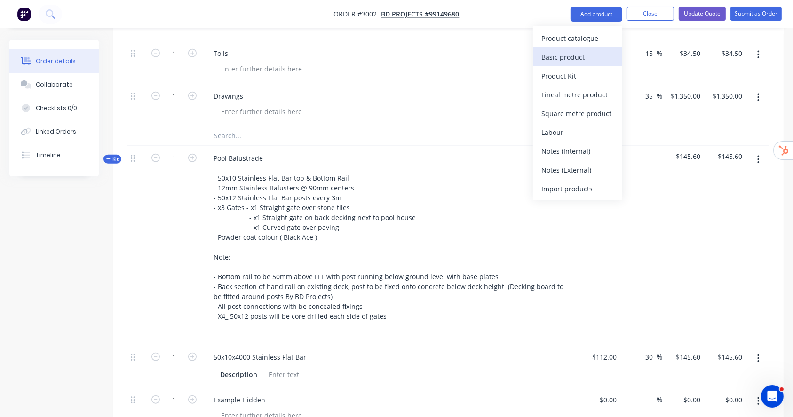
click at [560, 54] on div "Basic product" at bounding box center [578, 57] width 72 height 14
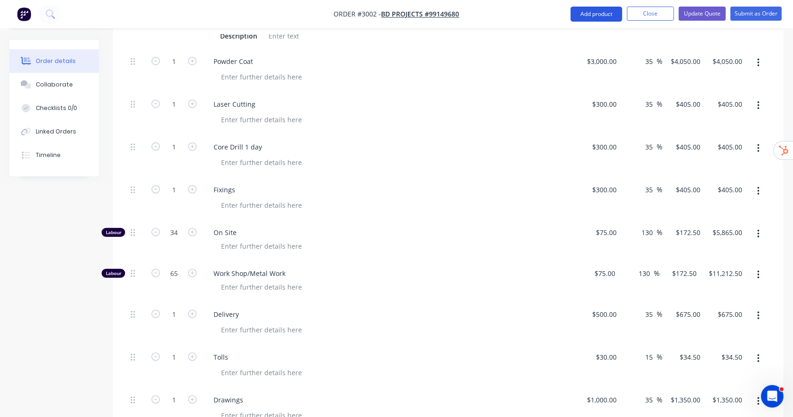
click at [599, 17] on button "Add product" at bounding box center [597, 14] width 52 height 15
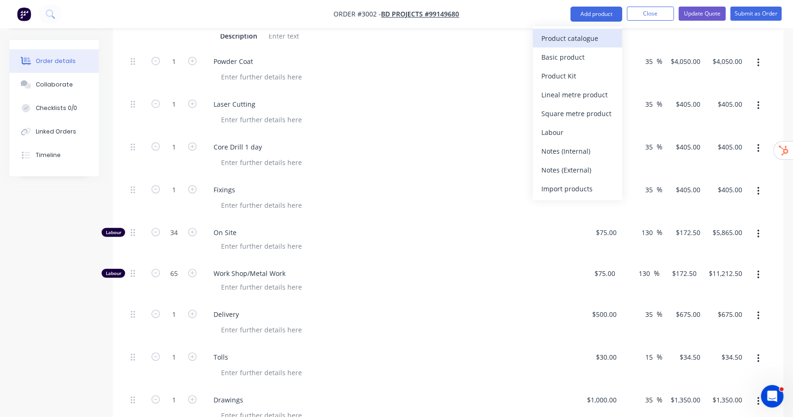
click at [569, 32] on div "Product catalogue" at bounding box center [578, 39] width 72 height 14
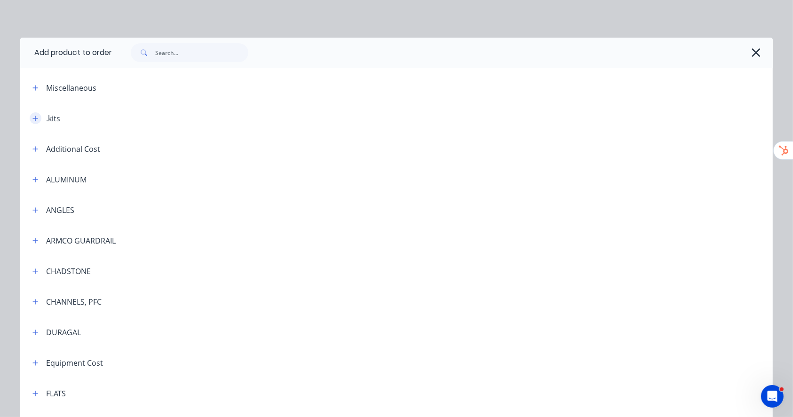
click at [33, 123] on button "button" at bounding box center [36, 118] width 12 height 12
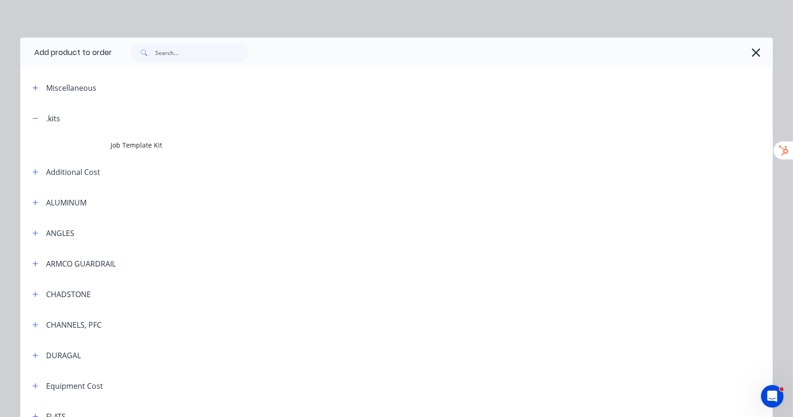
click at [669, 43] on div at bounding box center [438, 52] width 652 height 19
click at [669, 50] on icon "button" at bounding box center [757, 52] width 10 height 13
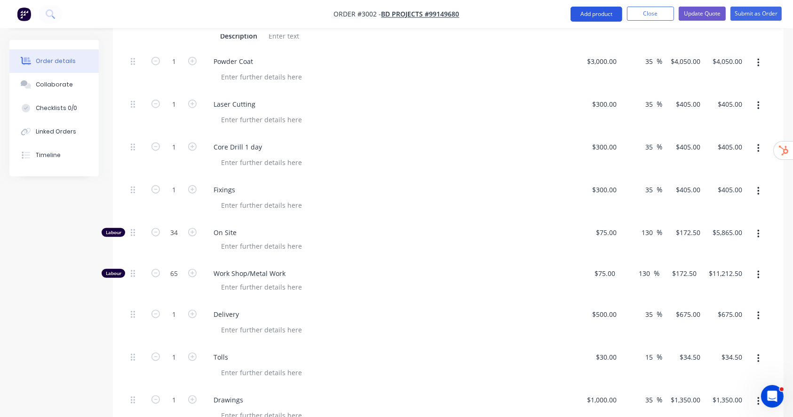
click at [608, 19] on button "Add product" at bounding box center [597, 14] width 52 height 15
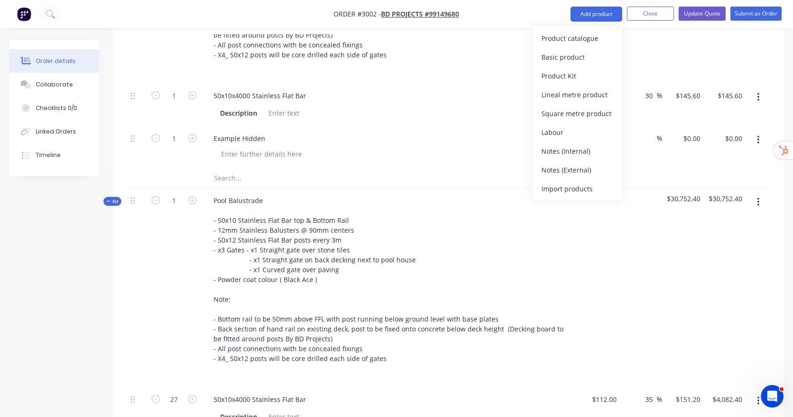
scroll to position [501, 0]
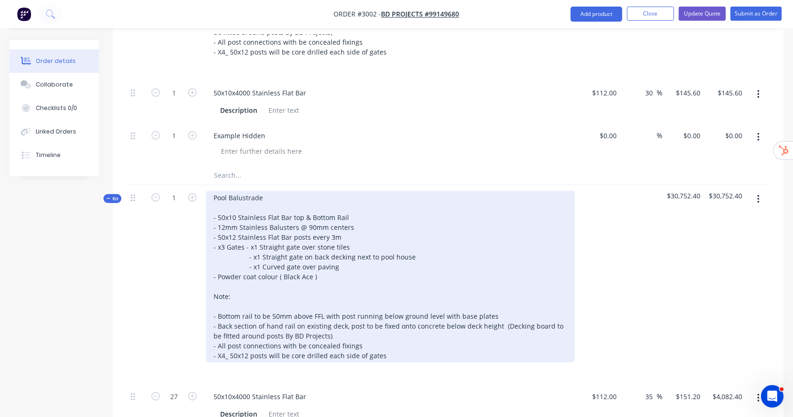
click at [312, 235] on div "Pool Balustrade - 50x10 Stainless Flat Bar top & Bottom Rail - 12mm Stainless B…" at bounding box center [390, 277] width 369 height 172
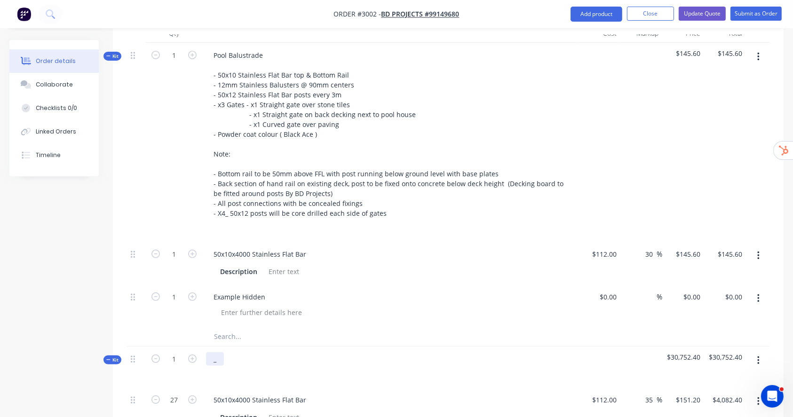
scroll to position [339, 0]
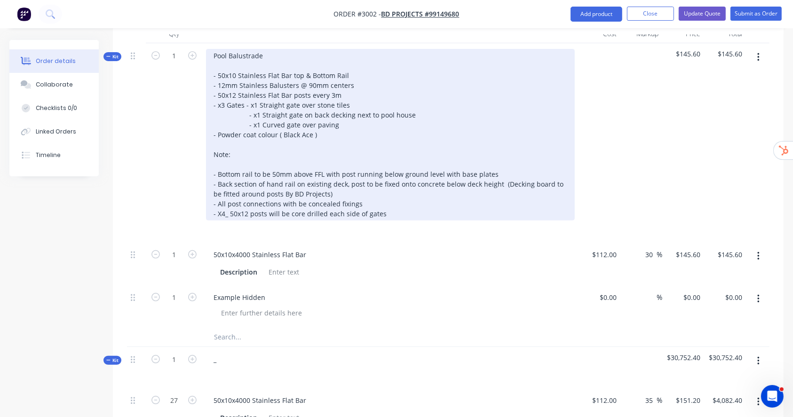
click at [317, 130] on div "Pool Balustrade - 50x10 Stainless Flat Bar top & Bottom Rail - 12mm Stainless B…" at bounding box center [390, 135] width 369 height 172
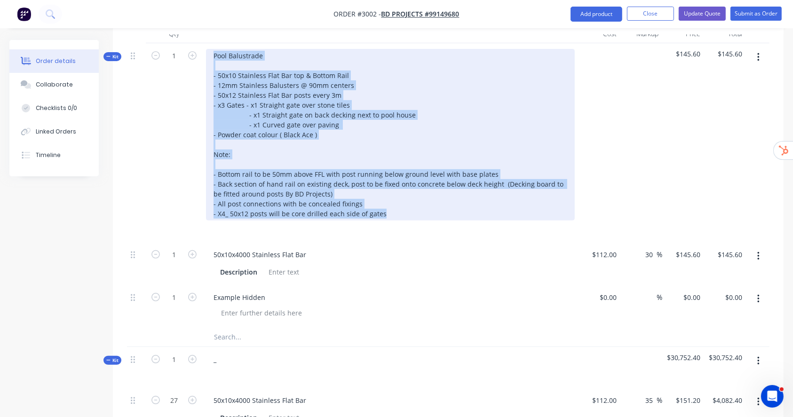
paste div
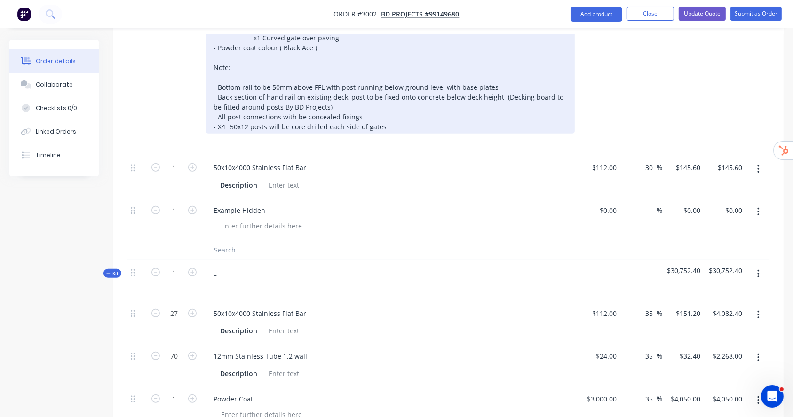
scroll to position [458, 0]
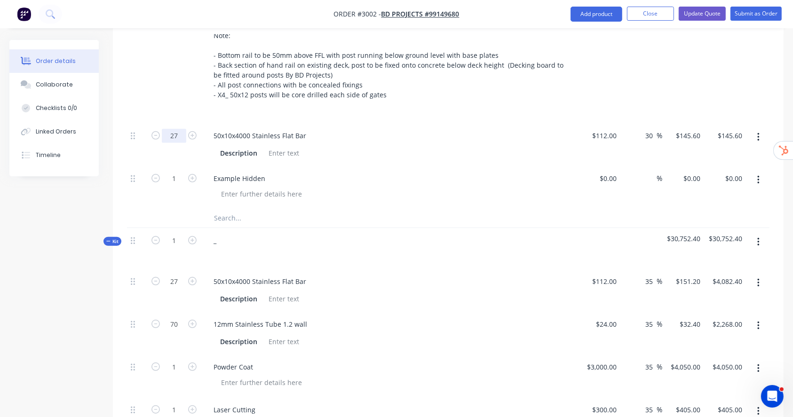
type input "27"
type input "$3,931.20"
click at [176, 178] on input "1" at bounding box center [174, 179] width 24 height 14
click at [669, 182] on button "button" at bounding box center [759, 180] width 22 height 17
click at [669, 258] on div "Delete" at bounding box center [725, 262] width 72 height 14
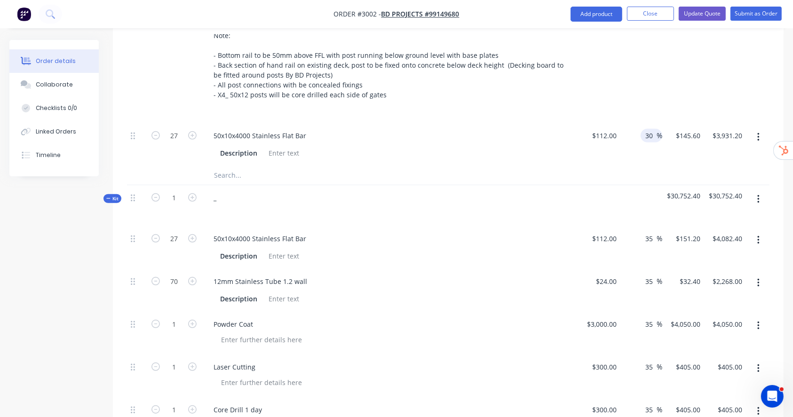
click at [647, 133] on input "30" at bounding box center [651, 136] width 12 height 14
type input "35"
type input "$151.20"
type input "$4,082.40"
click at [669, 80] on div "$4,082.40" at bounding box center [684, 23] width 42 height 199
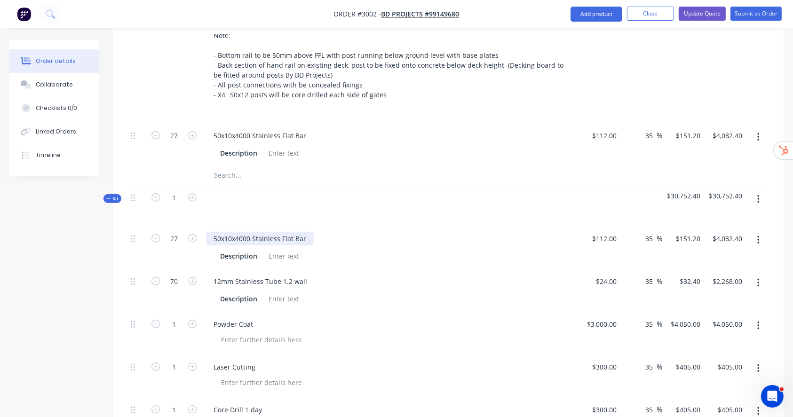
click at [213, 238] on div "50x10x4000 Stainless Flat Bar" at bounding box center [260, 239] width 108 height 14
click at [275, 280] on div "12mm Stainless Tube 1.2 wall" at bounding box center [260, 282] width 109 height 14
copy div "12mm Stainless Tube 1.2 wall"
click at [262, 171] on input "text" at bounding box center [308, 175] width 188 height 19
paste input "12mm Stainless Tube 1.2 wall"
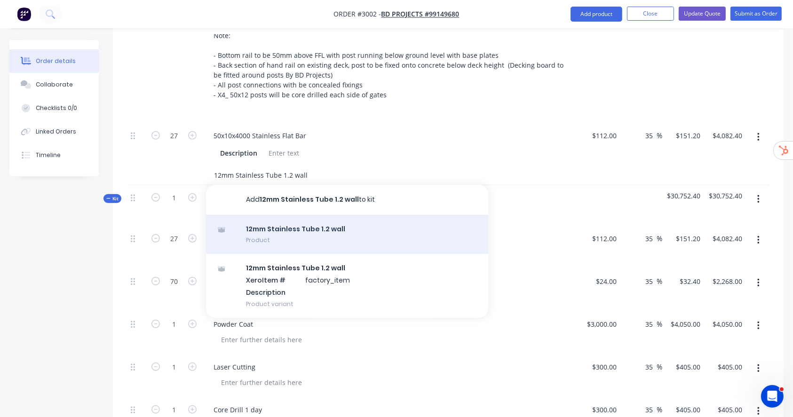
type input "12mm Stainless Tube 1.2 wall"
click at [309, 245] on div "12mm Stainless Tube 1.2 wall Product" at bounding box center [347, 235] width 282 height 40
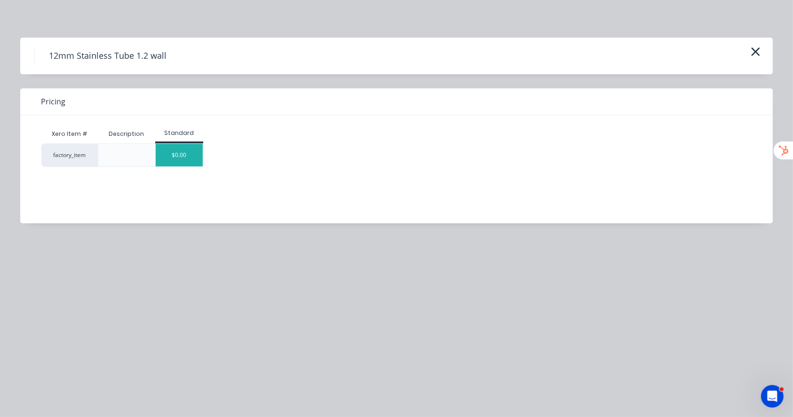
click at [184, 144] on div "$0.00" at bounding box center [179, 155] width 47 height 23
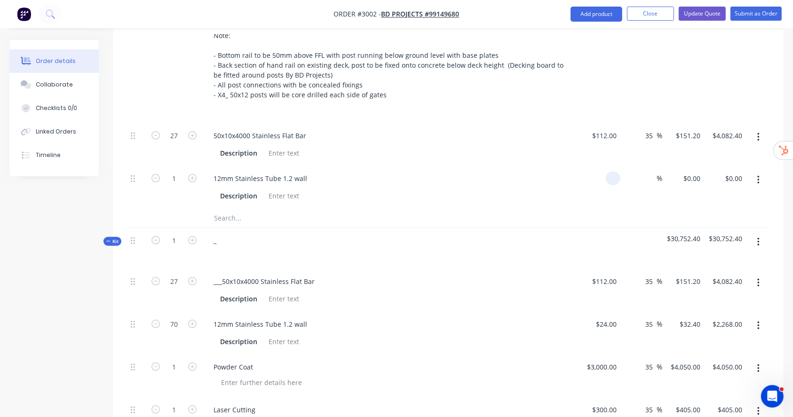
click at [605, 177] on div at bounding box center [600, 187] width 42 height 43
type input "$24.00"
click at [650, 177] on input at bounding box center [651, 179] width 11 height 14
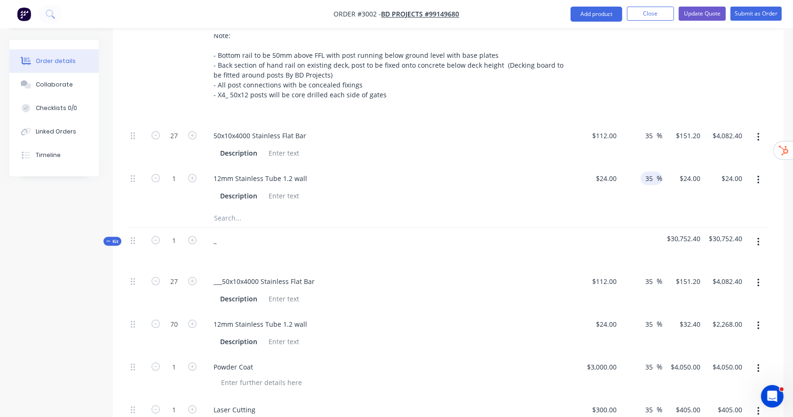
type input "35"
type input "$32.40"
click at [669, 92] on div "$4,114.80" at bounding box center [684, 23] width 42 height 199
click at [181, 174] on input "1" at bounding box center [174, 179] width 24 height 14
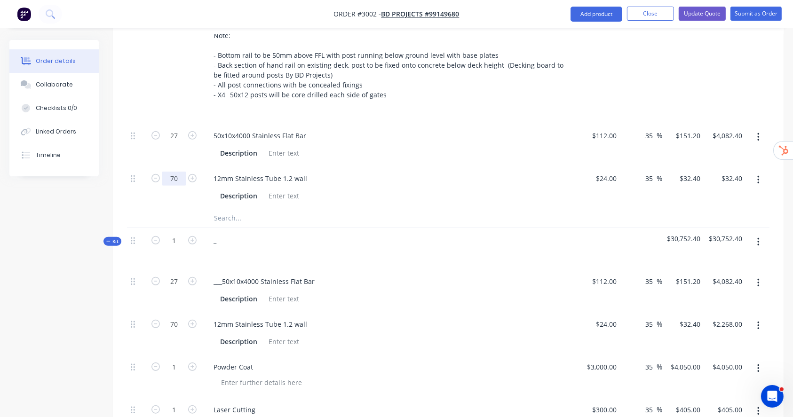
type input "70"
type input "$2,268.00"
click at [648, 62] on div at bounding box center [642, 23] width 42 height 199
click at [669, 281] on button "button" at bounding box center [759, 283] width 22 height 17
click at [669, 343] on div "Delete" at bounding box center [725, 346] width 72 height 14
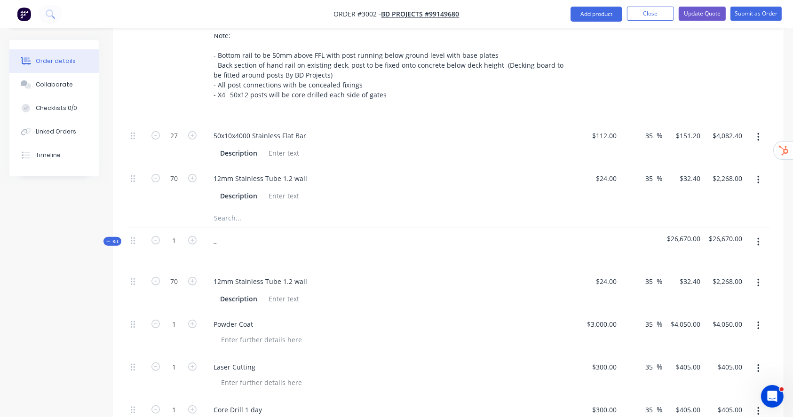
click at [669, 284] on icon "button" at bounding box center [759, 283] width 2 height 10
click at [669, 347] on div "Delete" at bounding box center [725, 346] width 72 height 14
click at [240, 213] on input "text" at bounding box center [308, 218] width 188 height 19
click at [666, 56] on div "$6,350.40" at bounding box center [684, 23] width 42 height 199
click at [239, 283] on div "Powder Coat" at bounding box center [233, 282] width 55 height 14
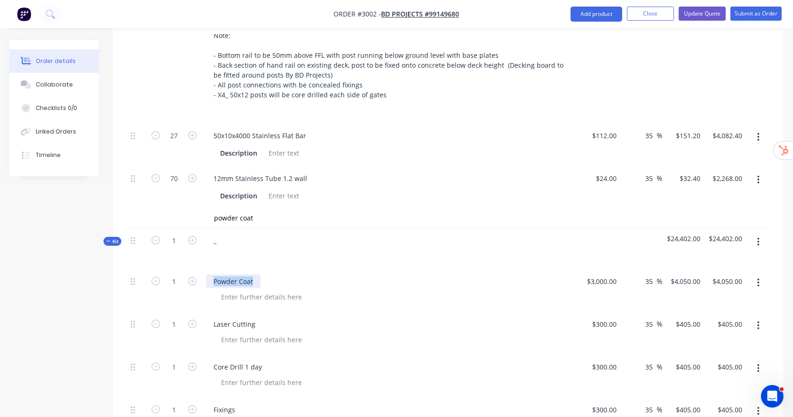
copy div "Powder Coat"
click at [246, 211] on input "powder coat" at bounding box center [308, 218] width 188 height 19
paste input "Powder C"
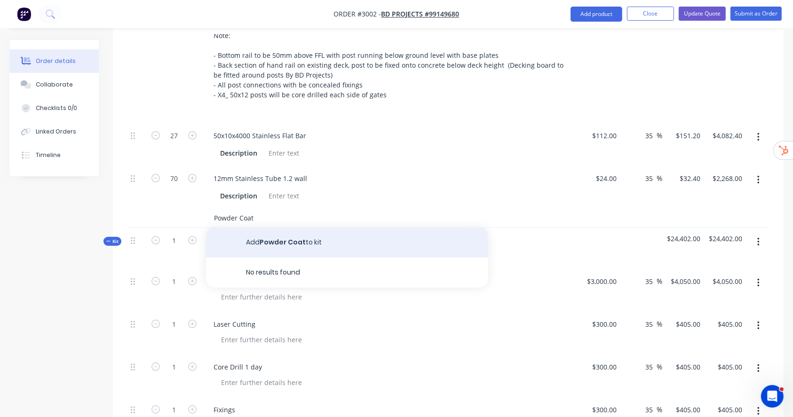
type input "Powder Coat"
click at [268, 237] on button "Add Powder Coat to kit" at bounding box center [347, 243] width 282 height 30
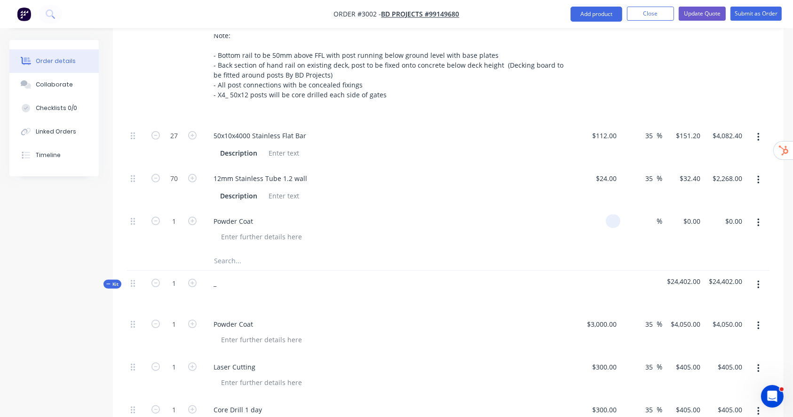
click at [606, 221] on div at bounding box center [613, 222] width 15 height 14
type input "$3,000.00"
click at [648, 218] on input at bounding box center [651, 222] width 11 height 14
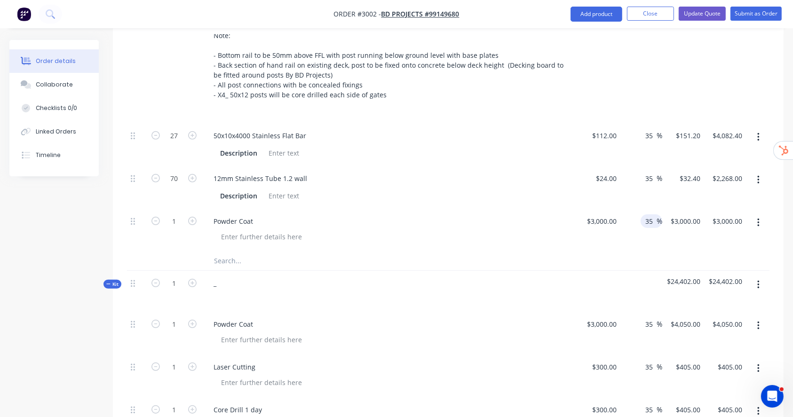
type input "35"
type input "$4,050.00"
click at [669, 71] on div "$10,400.40" at bounding box center [725, 23] width 42 height 199
click at [669, 322] on button "button" at bounding box center [759, 326] width 22 height 17
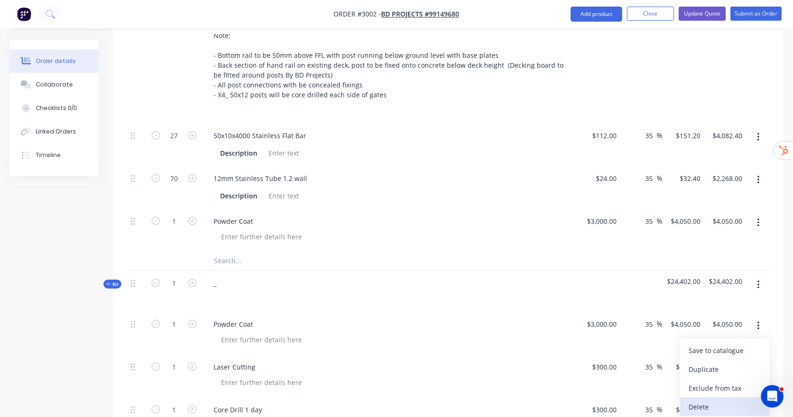
click at [669, 347] on div "Delete" at bounding box center [725, 407] width 72 height 14
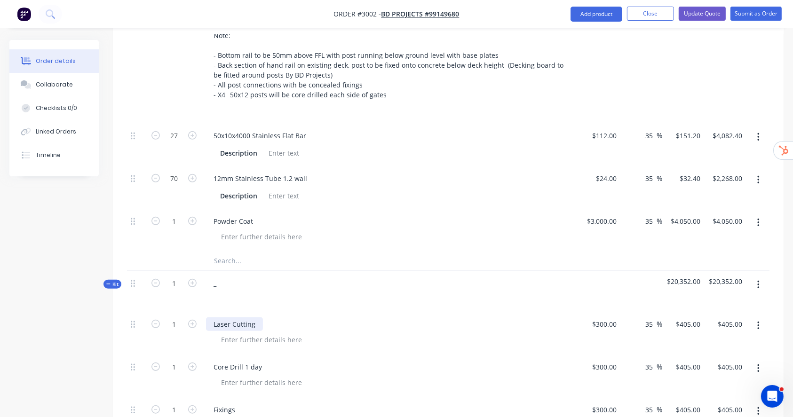
click at [247, 321] on div "Laser Cutting" at bounding box center [234, 325] width 57 height 14
copy div "Laser Cutting"
click at [241, 261] on input "text" at bounding box center [308, 261] width 188 height 19
paste input "Laser Cutting"
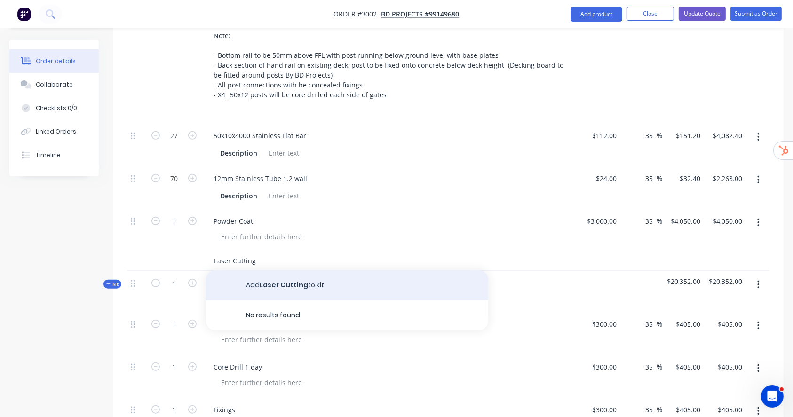
type input "Laser Cutting"
click at [277, 279] on button "Add Laser Cutting to kit" at bounding box center [347, 286] width 282 height 30
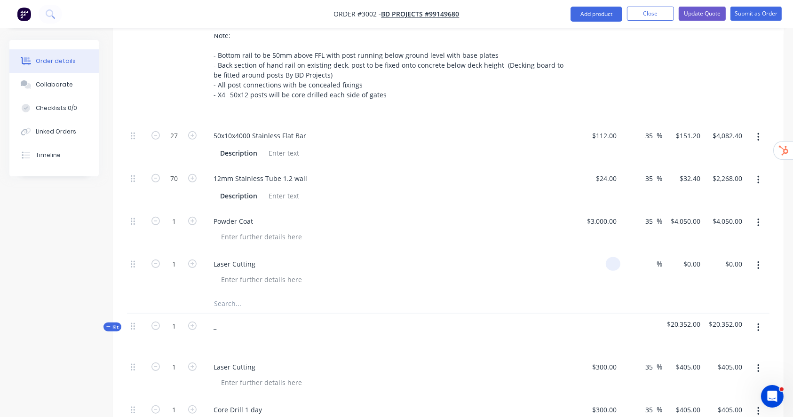
click at [607, 266] on div at bounding box center [613, 264] width 15 height 14
type input "$300.00"
click at [647, 262] on input at bounding box center [651, 264] width 11 height 14
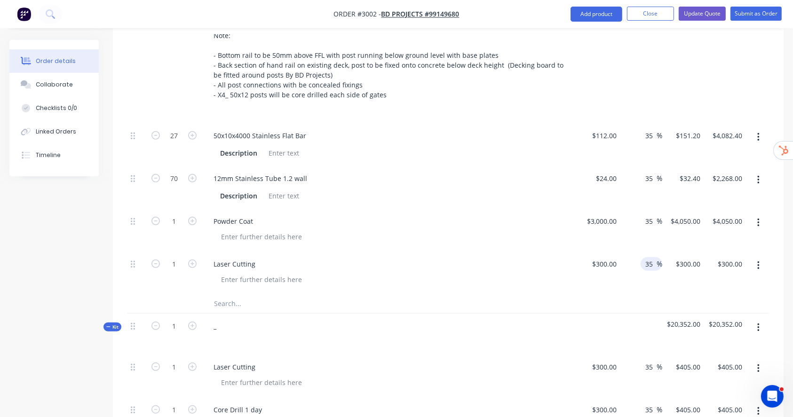
type input "35"
type input "$405.00"
click at [669, 66] on div at bounding box center [758, 23] width 24 height 199
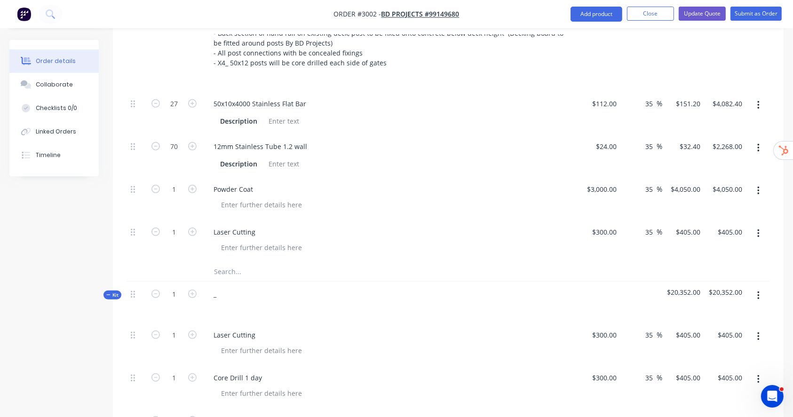
scroll to position [491, 0]
click at [669, 336] on button "button" at bounding box center [759, 335] width 22 height 17
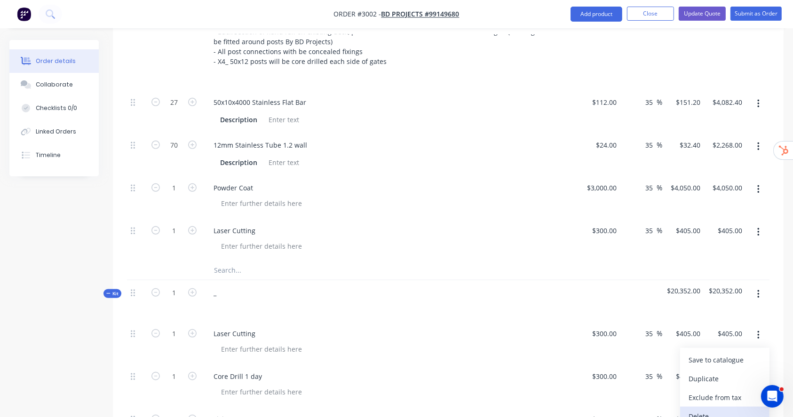
click at [669, 347] on button "Delete" at bounding box center [724, 416] width 89 height 19
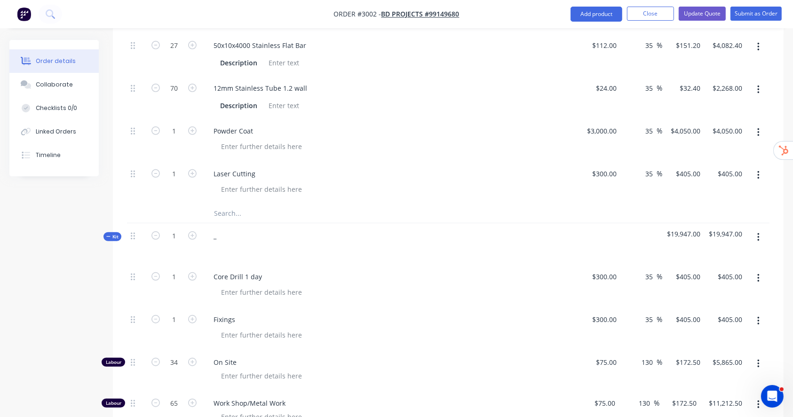
scroll to position [550, 0]
click at [246, 277] on div "Core Drill 1 day" at bounding box center [238, 275] width 64 height 14
copy div "Core Drill 1 day"
click at [227, 208] on input "text" at bounding box center [308, 211] width 188 height 19
paste input "Core Drill 1 day"
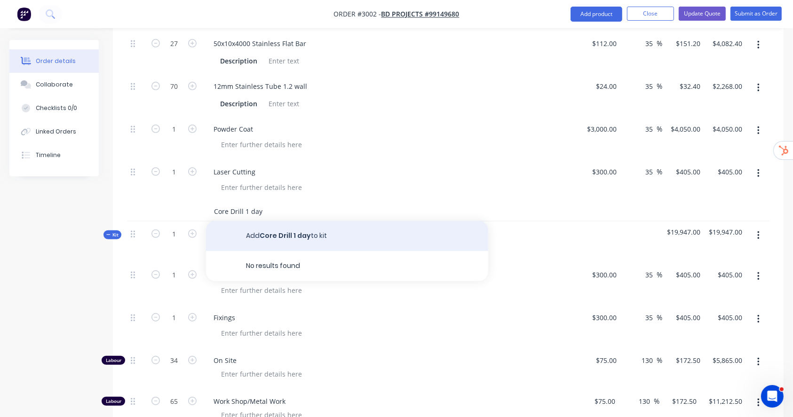
type input "Core Drill 1 day"
click at [275, 233] on button "Add Core Drill 1 day to kit" at bounding box center [347, 236] width 282 height 30
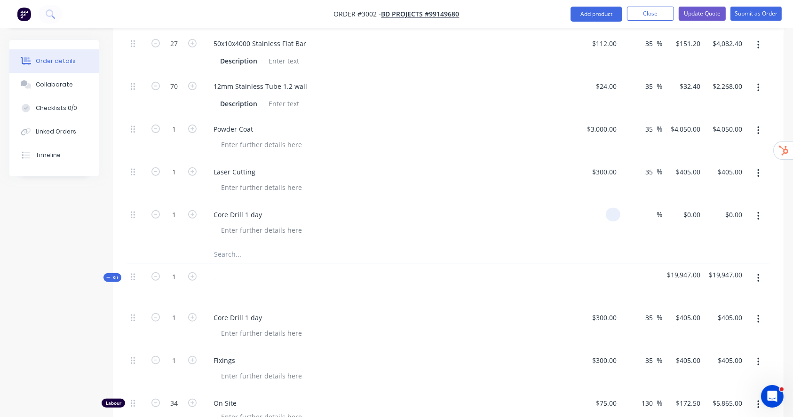
click at [611, 217] on input at bounding box center [615, 215] width 11 height 14
type input "$300.00"
click at [649, 215] on input at bounding box center [651, 215] width 11 height 14
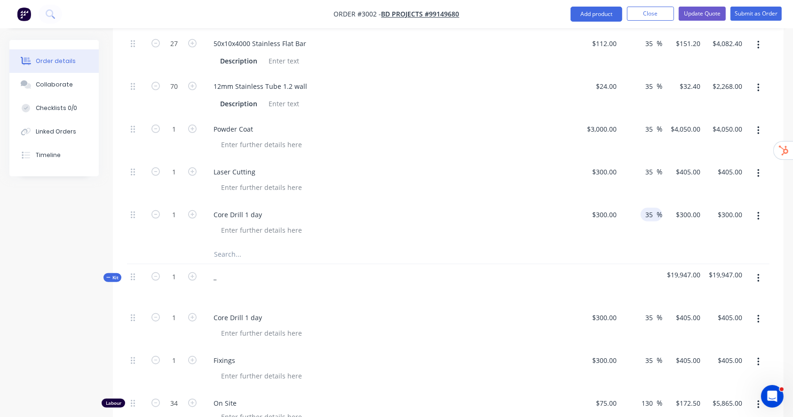
type input "35"
type input "$405.00"
click at [75, 231] on div "Created by Daniel Created 02/10/25 Required 20/10/25 Assigned to Add team membe…" at bounding box center [396, 212] width 775 height 1444
click at [669, 315] on button "button" at bounding box center [759, 319] width 22 height 17
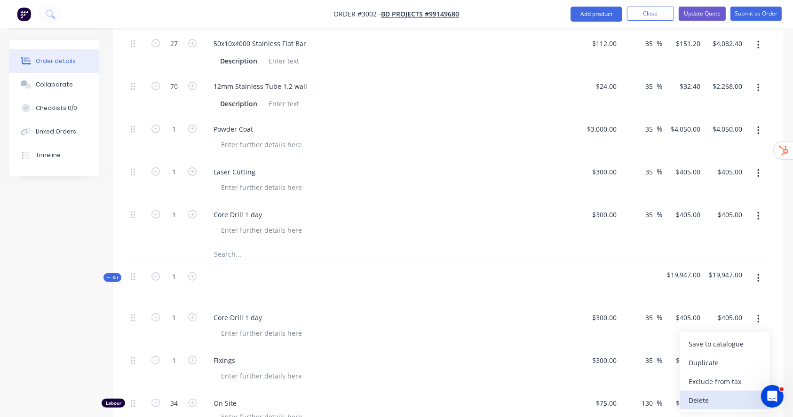
click at [669, 347] on div "Delete" at bounding box center [725, 401] width 72 height 14
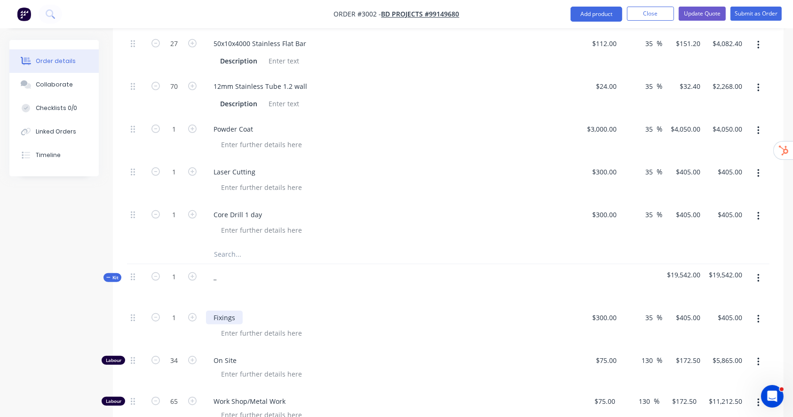
click at [219, 320] on div "Fixings" at bounding box center [224, 318] width 37 height 14
copy div "Fixings"
click at [234, 256] on input "text" at bounding box center [308, 254] width 188 height 19
paste input "Fixings"
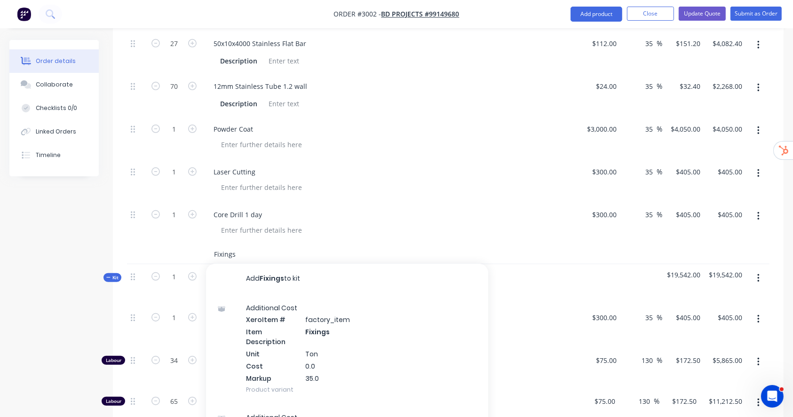
type input "Fixings"
click at [275, 269] on button "Add Fixings to kit" at bounding box center [347, 279] width 282 height 30
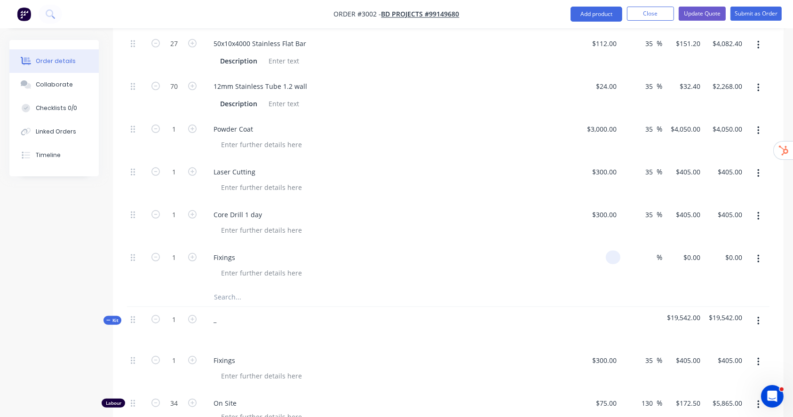
click at [616, 251] on input at bounding box center [615, 258] width 11 height 14
type input "$300.00"
click at [649, 255] on input at bounding box center [651, 258] width 11 height 14
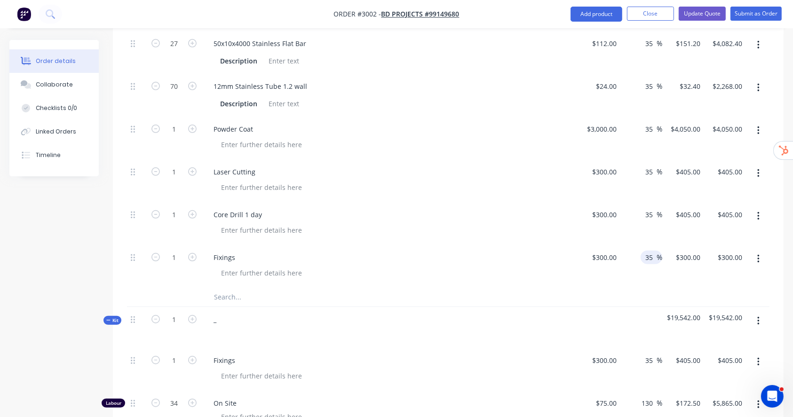
type input "35"
type input "$405.00"
click at [669, 232] on div "Order details Collaborate Checklists 0/0 Linked Orders Timeline Order details C…" at bounding box center [396, 212] width 793 height 1444
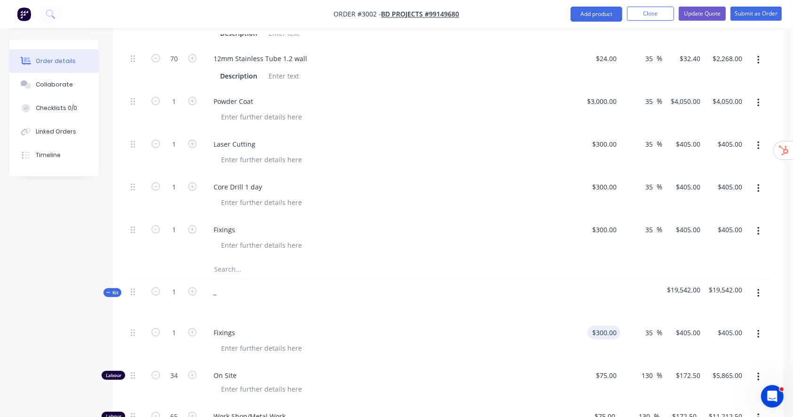
scroll to position [591, 0]
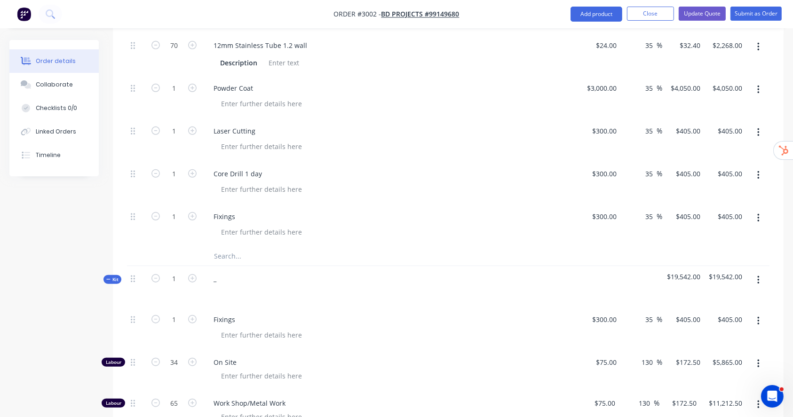
click at [669, 318] on icon "button" at bounding box center [759, 321] width 2 height 10
click at [669, 347] on div "Delete" at bounding box center [725, 403] width 72 height 14
click at [669, 106] on div at bounding box center [758, 97] width 24 height 43
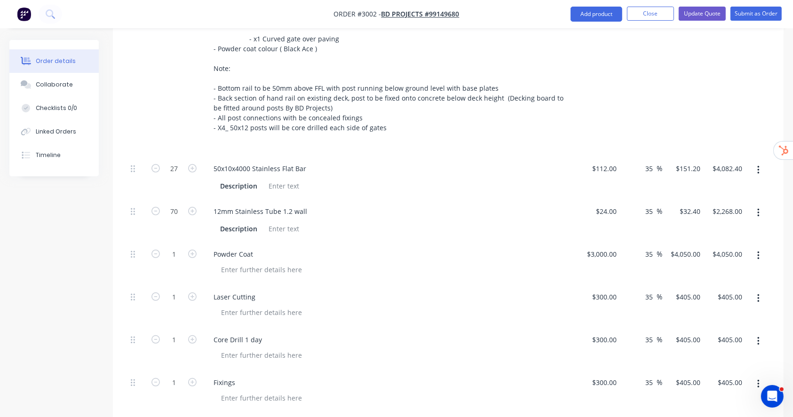
scroll to position [318, 0]
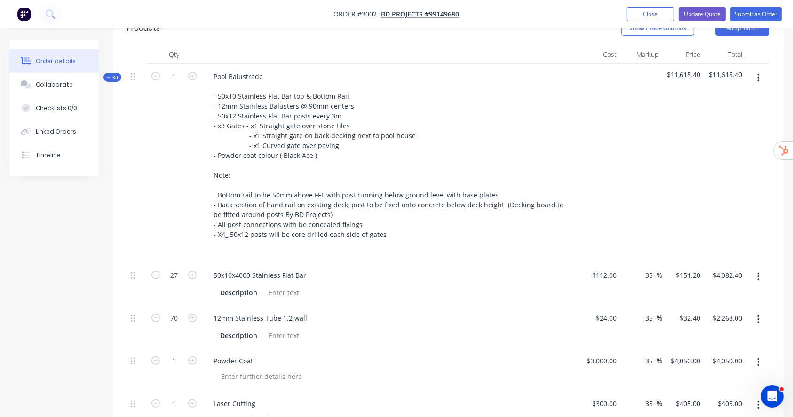
click at [669, 74] on button "button" at bounding box center [759, 78] width 22 height 17
click at [669, 104] on div "Add product to kit" at bounding box center [725, 103] width 72 height 14
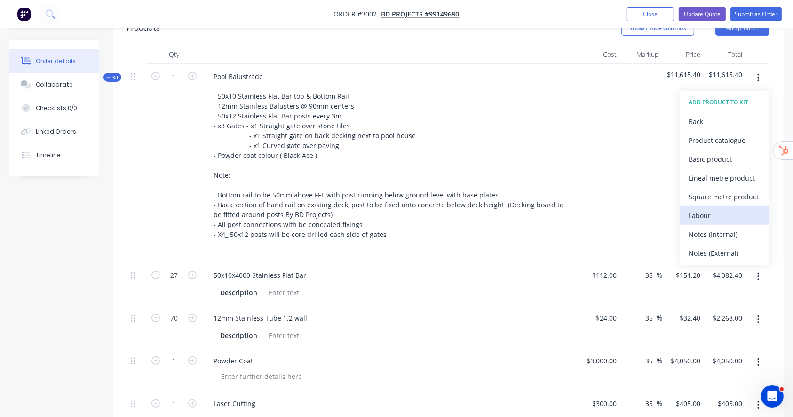
click at [669, 217] on div "Labour" at bounding box center [725, 216] width 72 height 14
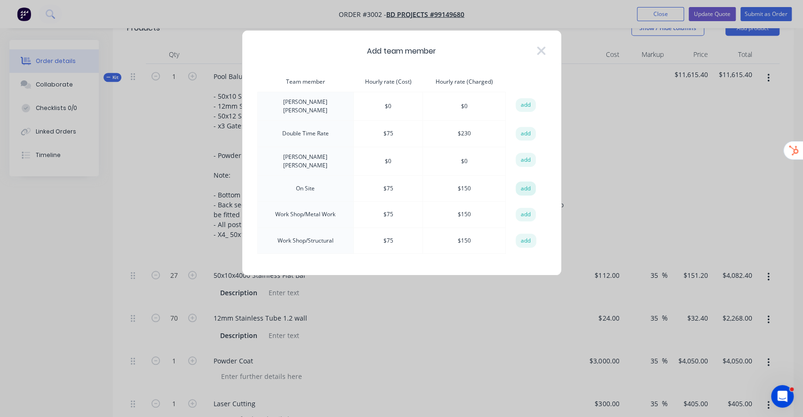
click at [527, 182] on button "add" at bounding box center [526, 189] width 21 height 14
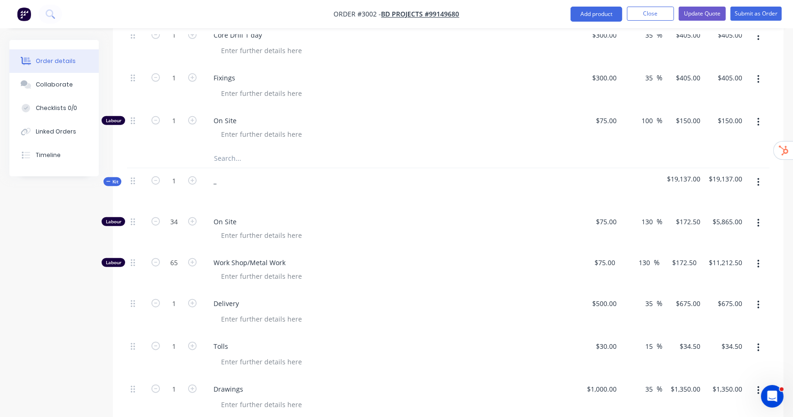
scroll to position [729, 0]
click at [173, 120] on input "1" at bounding box center [174, 122] width 24 height 14
type input "34"
type input "$5,100.00"
click at [669, 119] on div "Qty Cost Markup Price Total Kit 1 Pool Balustrade - 50x10 Stainless Flat Bar to…" at bounding box center [448, 73] width 671 height 879
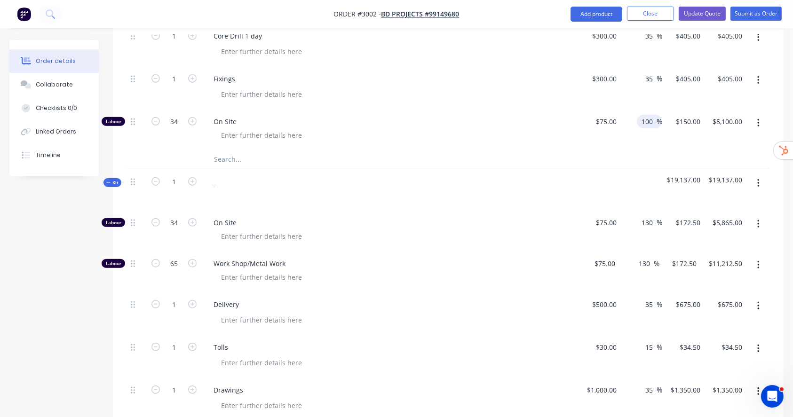
click at [648, 118] on input "100" at bounding box center [649, 122] width 16 height 14
type input "130"
type input "$172.50"
type input "$5,865.00"
click at [669, 104] on div "Qty Cost Markup Price Total Kit 1 Pool Balustrade - 50x10 Stainless Flat Bar to…" at bounding box center [448, 73] width 671 height 879
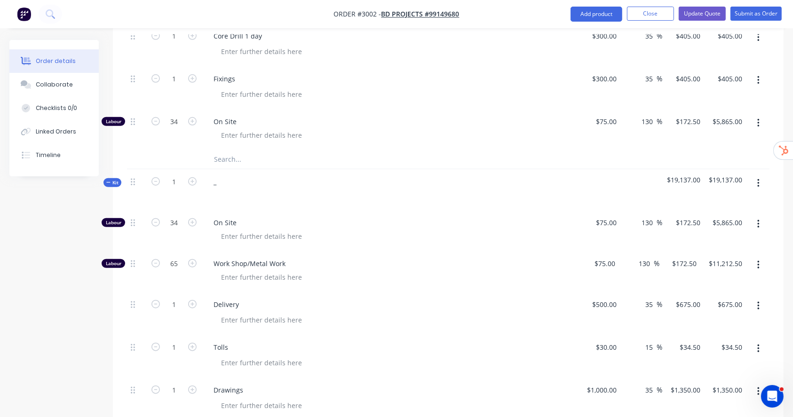
click at [669, 228] on button "button" at bounding box center [759, 224] width 22 height 17
click at [669, 278] on button "Delete" at bounding box center [724, 286] width 89 height 19
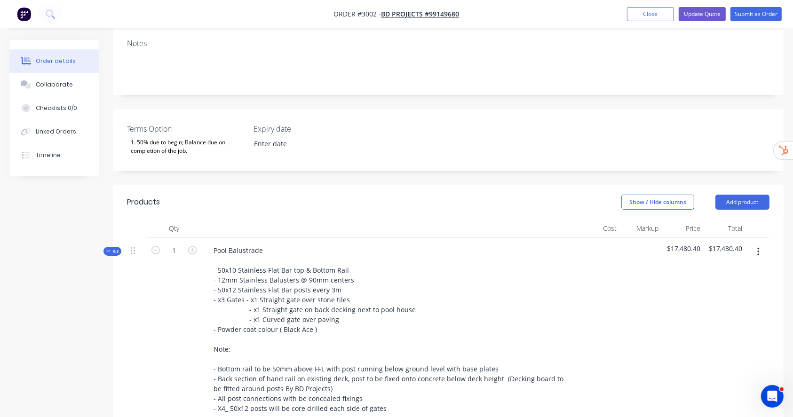
scroll to position [86, 0]
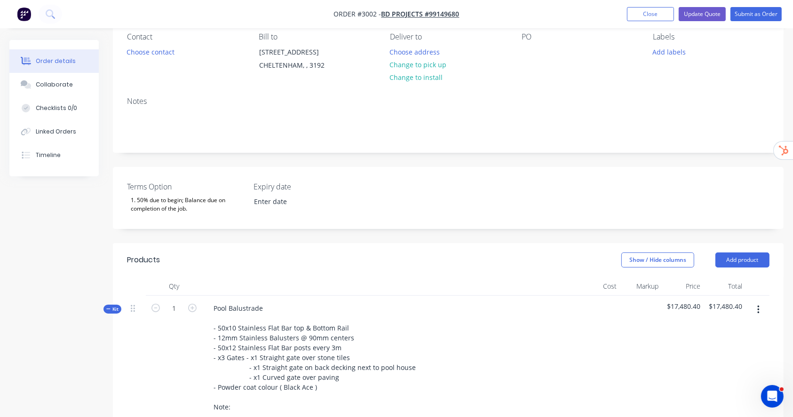
click at [669, 304] on button "button" at bounding box center [759, 310] width 22 height 17
click at [669, 336] on div "Add product to kit" at bounding box center [725, 335] width 72 height 14
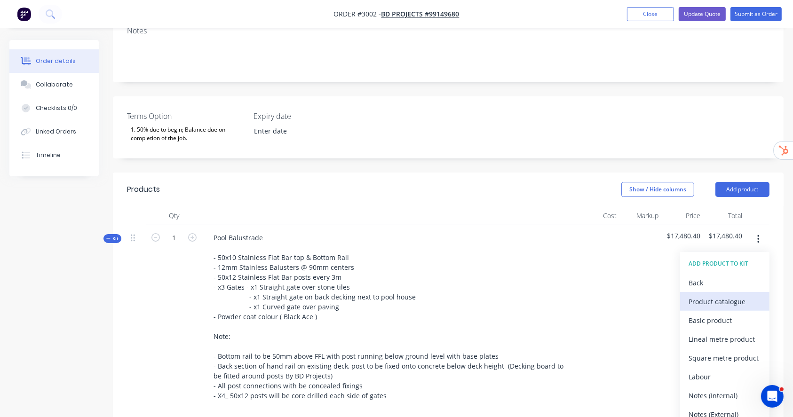
scroll to position [159, 0]
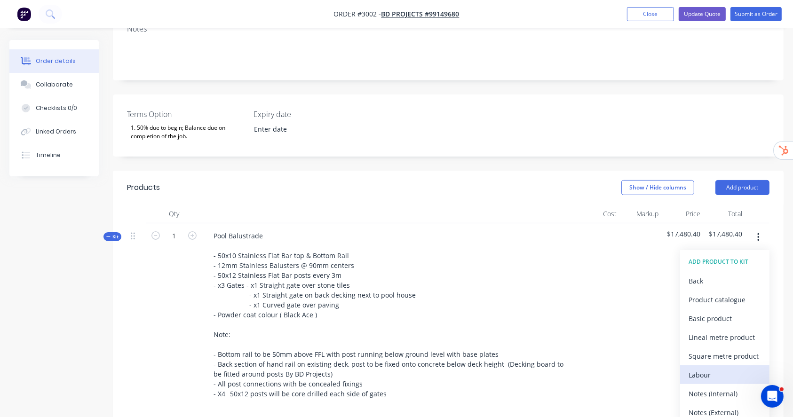
click at [669, 347] on div "Labour" at bounding box center [725, 375] width 72 height 14
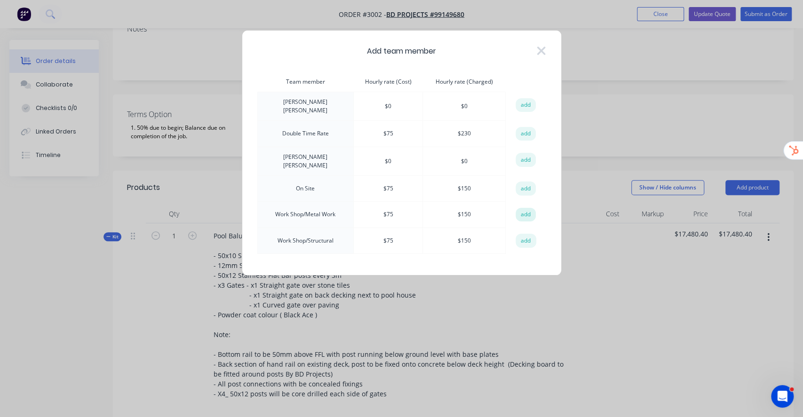
click at [523, 210] on button "add" at bounding box center [526, 215] width 21 height 14
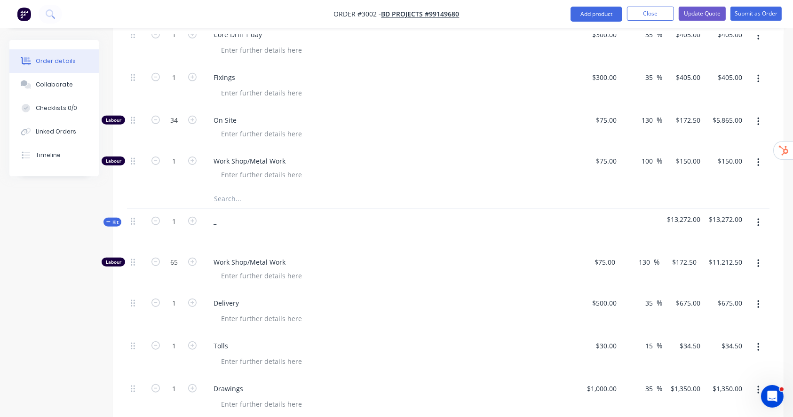
scroll to position [731, 0]
click at [177, 163] on input "1" at bounding box center [174, 161] width 24 height 14
type input "65"
type input "$9,750.00"
click at [669, 201] on div "Qty Cost Markup Price Total Kit 1 Pool Balustrade - 50x10 Stainless Flat Bar to…" at bounding box center [448, 71] width 671 height 879
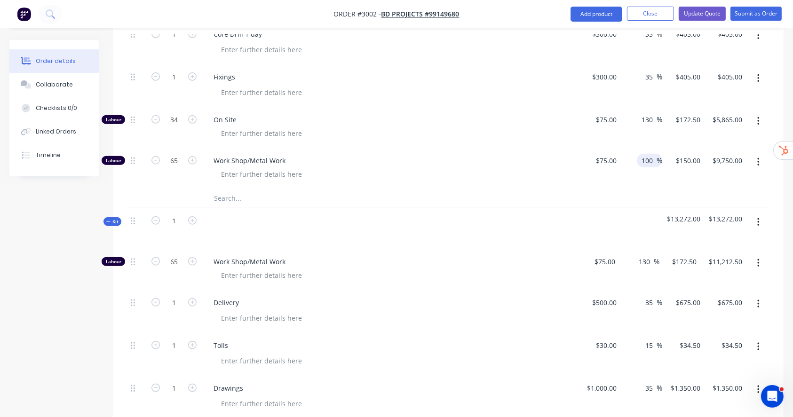
click at [648, 160] on input "100" at bounding box center [649, 161] width 16 height 14
type input "130"
type input "$172.50"
type input "$11,212.50"
click at [669, 179] on div "Order details Collaborate Checklists 0/0 Linked Orders Timeline Order details C…" at bounding box center [396, 30] width 793 height 1442
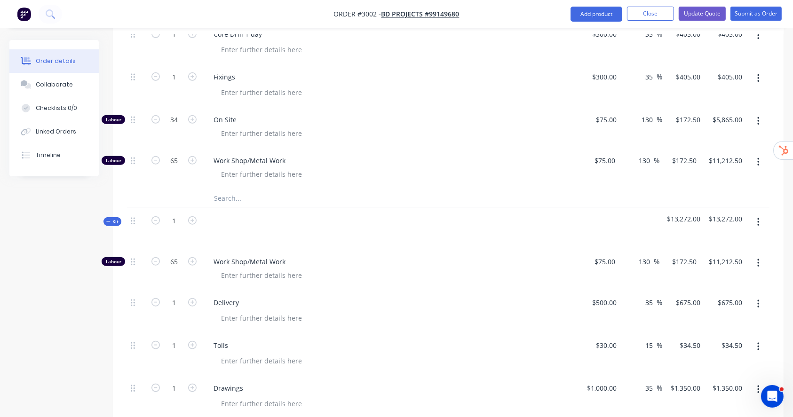
click at [669, 266] on button "button" at bounding box center [759, 263] width 22 height 17
click at [669, 321] on div "Delete" at bounding box center [725, 326] width 72 height 14
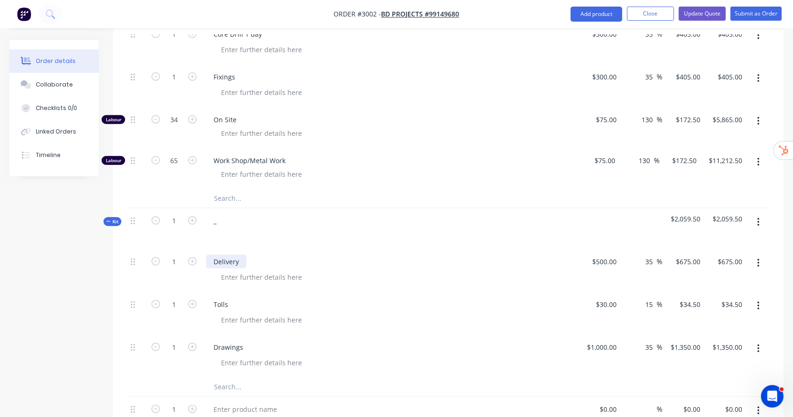
click at [232, 259] on div "Delivery" at bounding box center [226, 262] width 40 height 14
copy div "Delivery"
click at [242, 205] on input "text" at bounding box center [308, 198] width 188 height 19
paste input "Delivery"
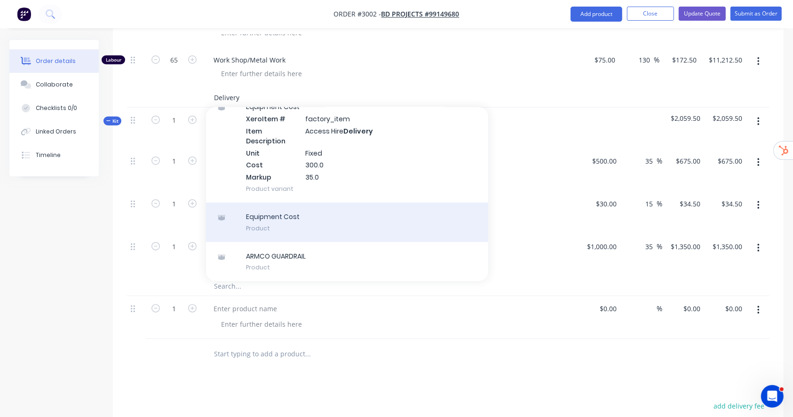
scroll to position [0, 0]
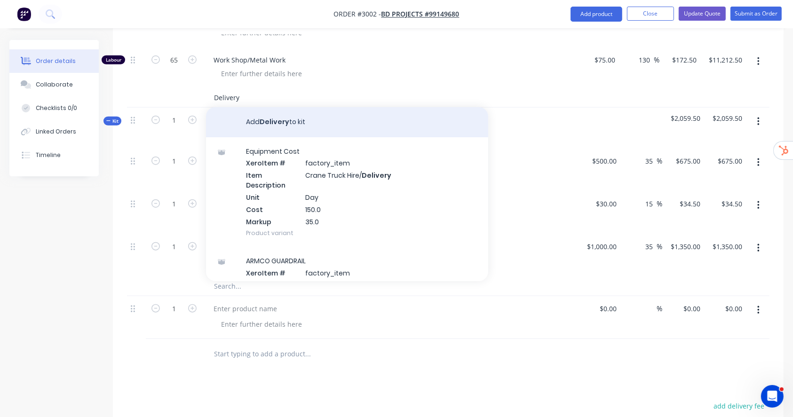
type input "Delivery"
click at [301, 125] on button "Add Delivery to kit" at bounding box center [347, 122] width 282 height 30
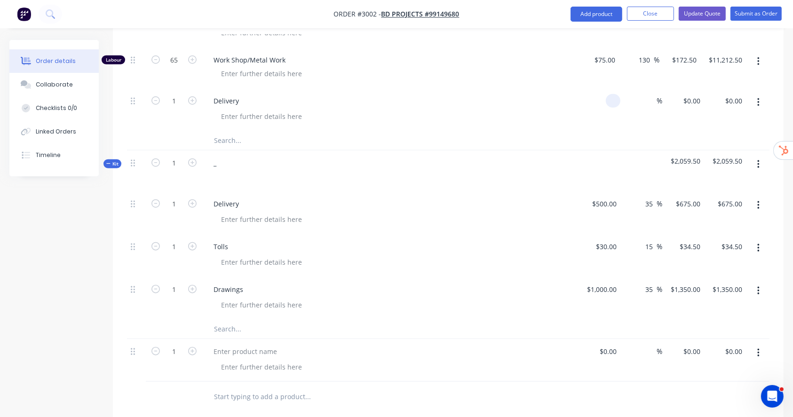
click at [607, 107] on div at bounding box center [600, 109] width 42 height 43
type input "$500.00"
click at [651, 100] on input at bounding box center [651, 101] width 11 height 14
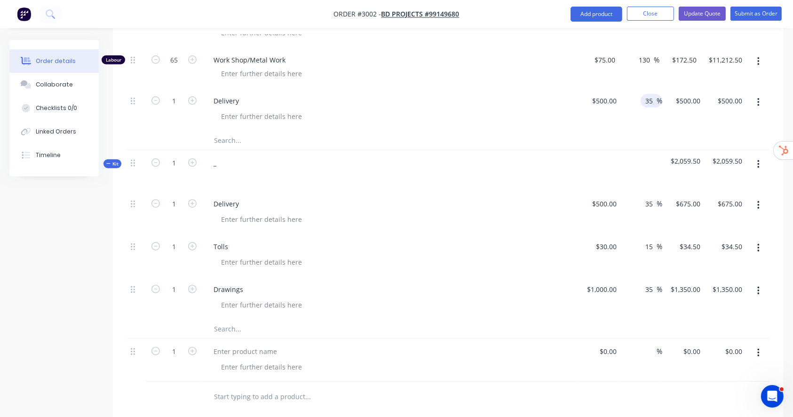
type input "35"
type input "$675.00"
click at [669, 201] on button "button" at bounding box center [759, 205] width 22 height 17
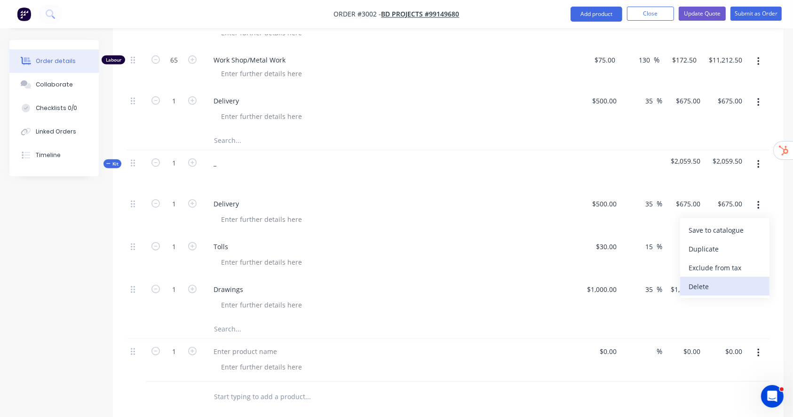
click at [669, 283] on div "Delete" at bounding box center [725, 287] width 72 height 14
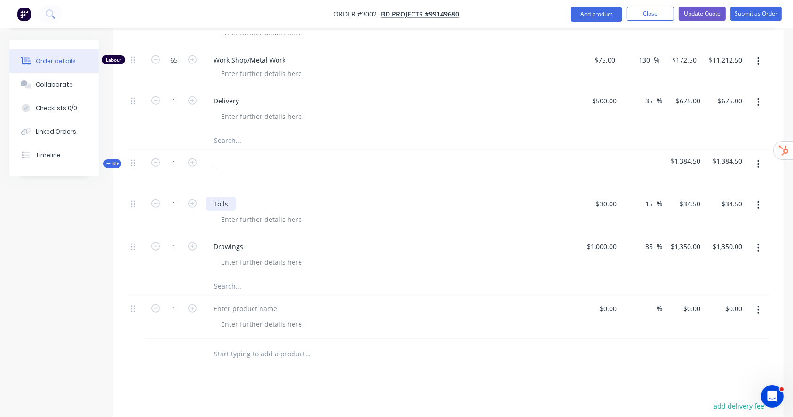
click at [222, 201] on div "Tolls" at bounding box center [221, 204] width 30 height 14
copy div "Tolls"
click at [230, 134] on input "text" at bounding box center [308, 140] width 188 height 19
paste input "Tolls"
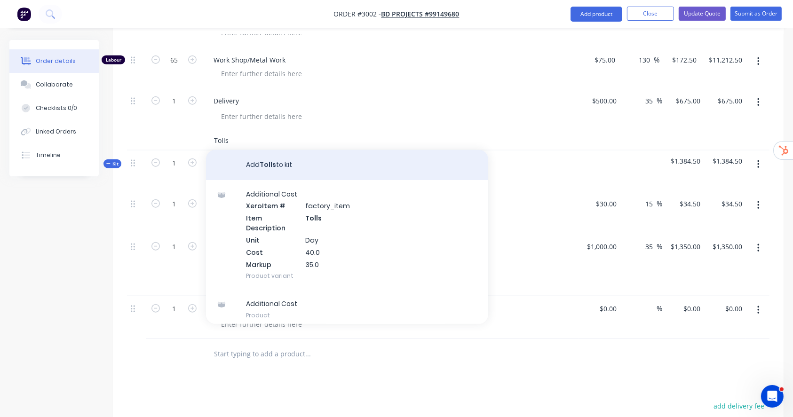
type input "Tolls"
click at [271, 162] on button "Add Tolls to kit" at bounding box center [347, 165] width 282 height 30
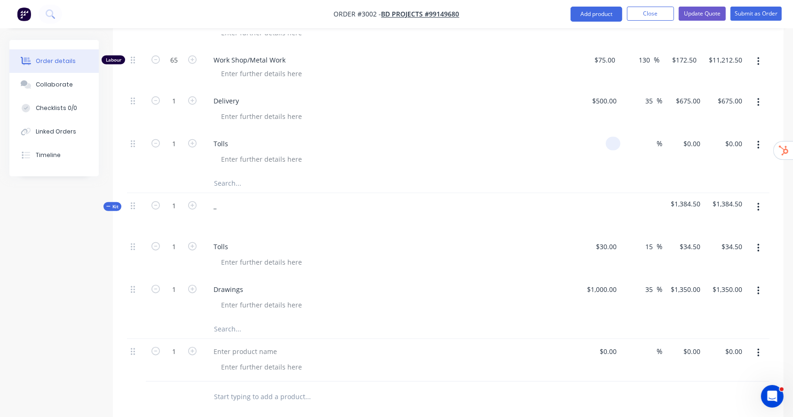
click at [610, 149] on div at bounding box center [615, 144] width 11 height 14
type input "$30.00"
click at [655, 141] on input at bounding box center [651, 144] width 11 height 14
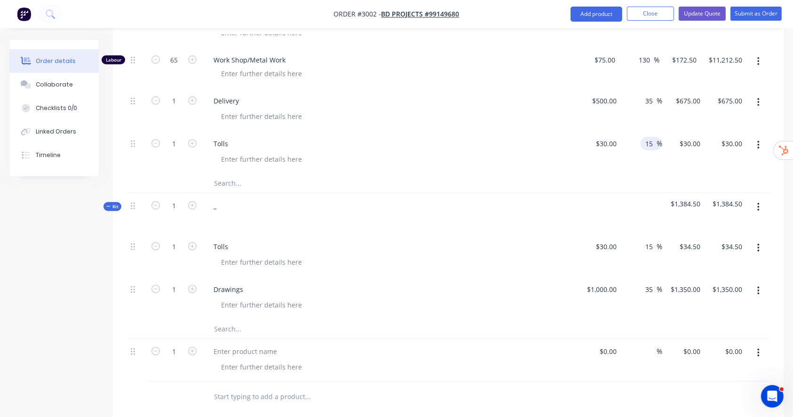
type input "15"
type input "$34.50"
click at [669, 247] on button "button" at bounding box center [759, 248] width 22 height 17
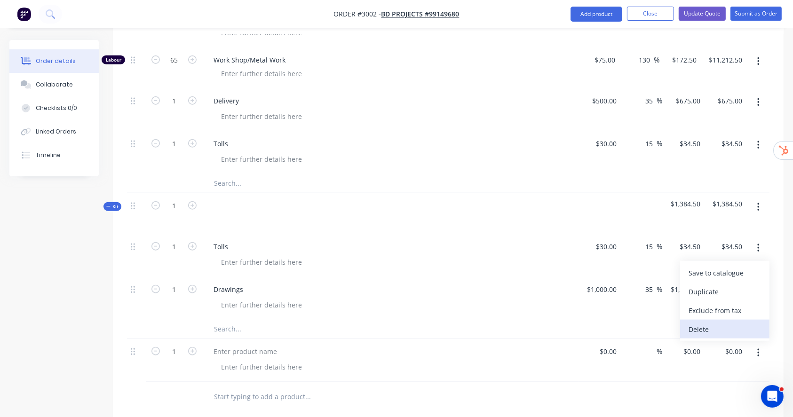
click at [669, 326] on div "Delete" at bounding box center [725, 330] width 72 height 14
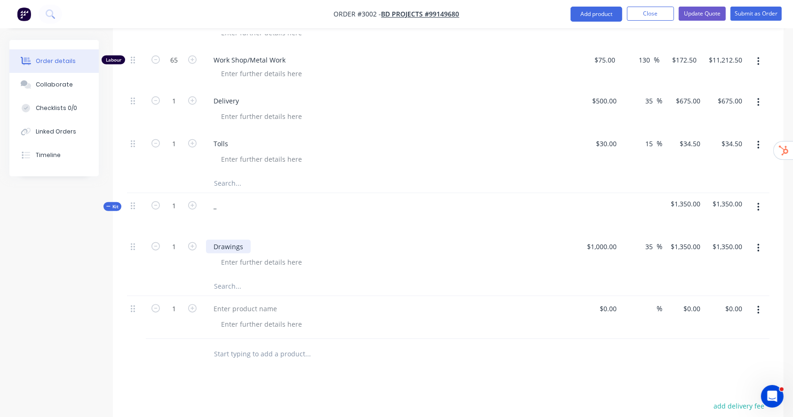
click at [225, 248] on div "Drawings" at bounding box center [228, 247] width 45 height 14
copy div "Drawings"
click at [235, 183] on input "text" at bounding box center [308, 183] width 188 height 19
paste input "Drawings"
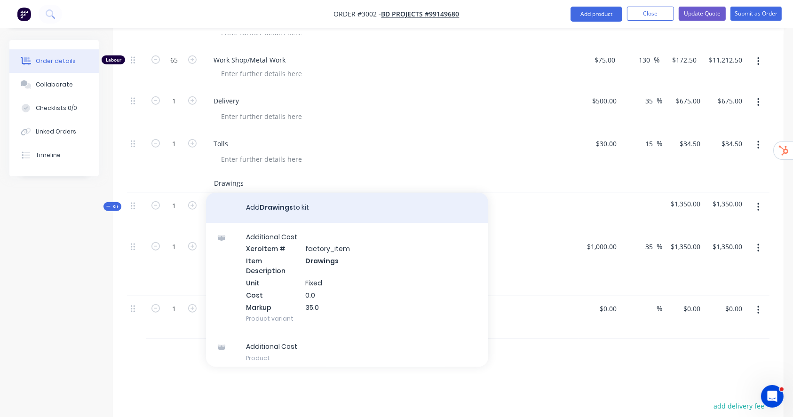
type input "Drawings"
click at [275, 215] on button "Add Drawings to kit" at bounding box center [347, 208] width 282 height 30
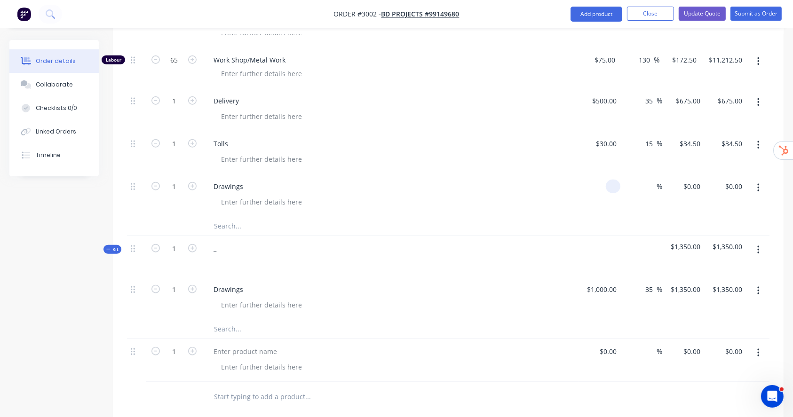
click at [606, 183] on div at bounding box center [613, 187] width 15 height 14
type input "$1,000.00"
click at [649, 186] on input at bounding box center [651, 187] width 11 height 14
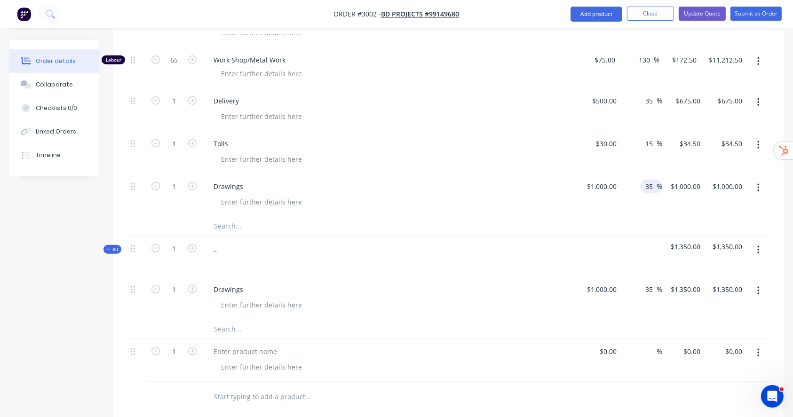
type input "35"
type input "$1,350.00"
click at [669, 254] on button "button" at bounding box center [759, 250] width 22 height 17
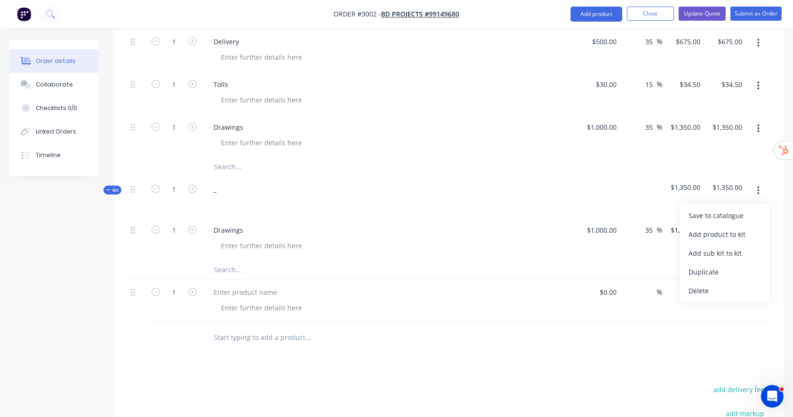
scroll to position [888, 0]
click at [669, 300] on button "Delete" at bounding box center [724, 293] width 89 height 19
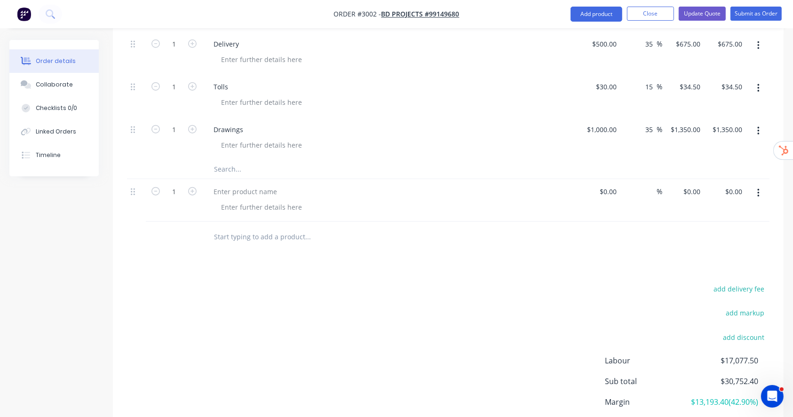
click at [669, 198] on button "button" at bounding box center [759, 193] width 22 height 17
click at [669, 272] on div "Delete" at bounding box center [725, 275] width 72 height 14
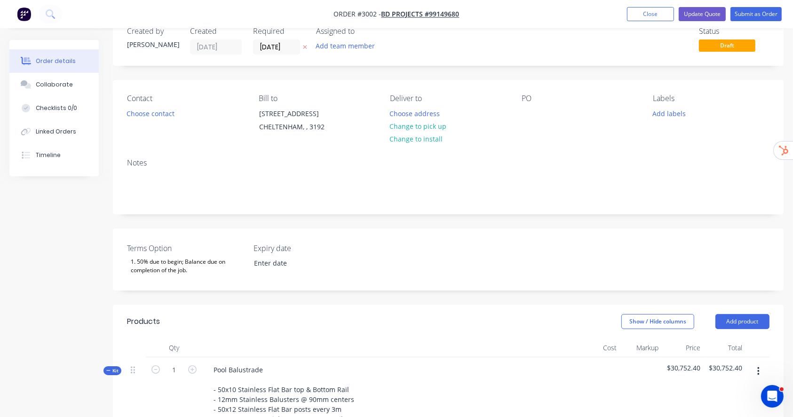
scroll to position [0, 0]
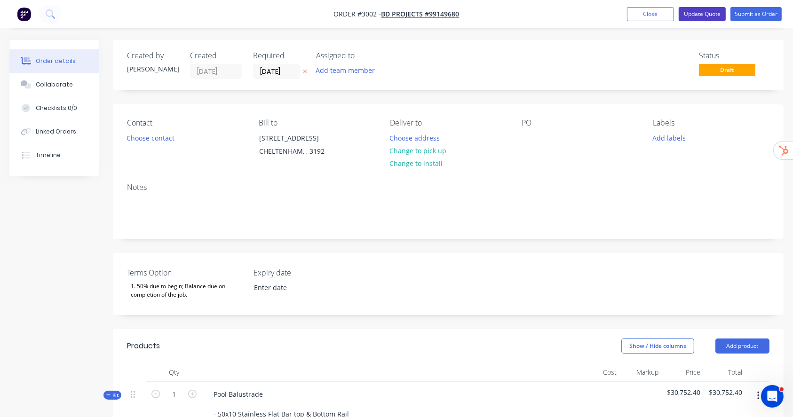
click at [669, 18] on button "Update Quote" at bounding box center [702, 14] width 47 height 14
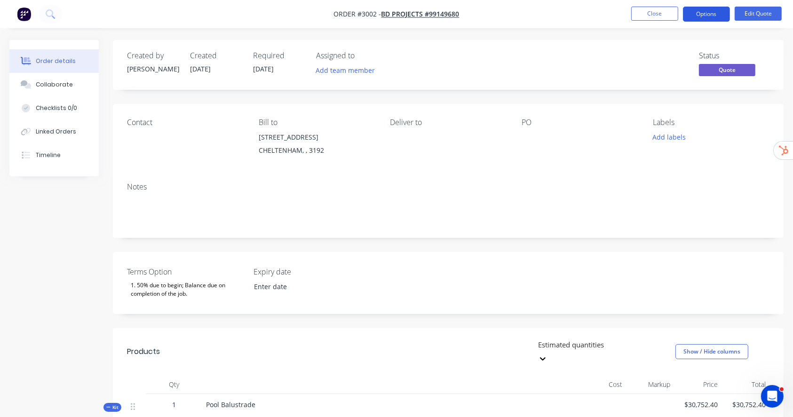
click at [669, 20] on button "Options" at bounding box center [706, 14] width 47 height 15
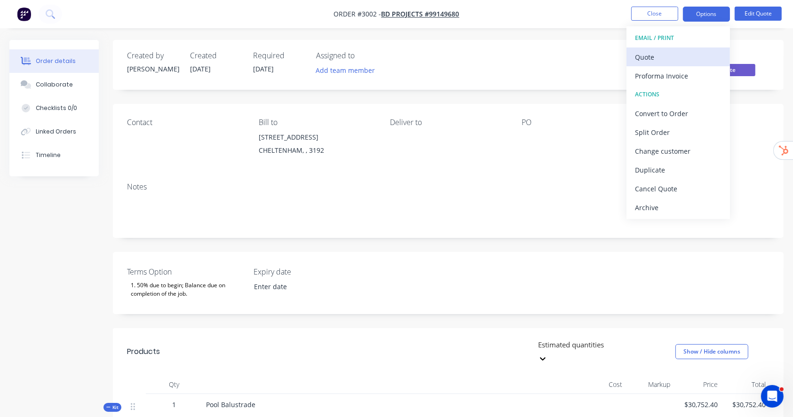
click at [669, 56] on div "Quote" at bounding box center [678, 57] width 87 height 14
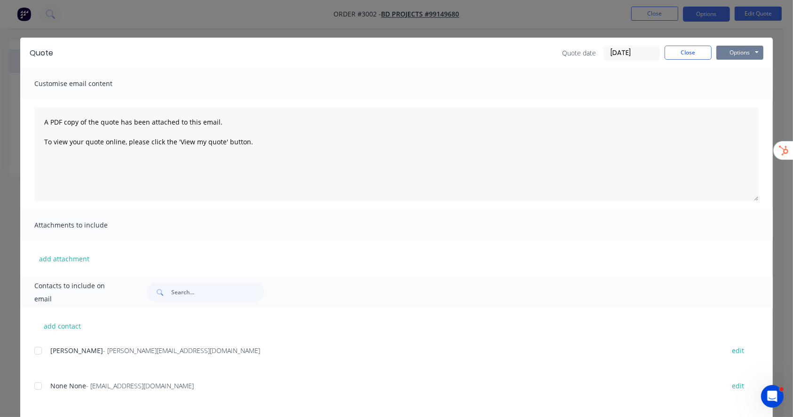
click at [669, 48] on button "Options" at bounding box center [740, 53] width 47 height 14
click at [669, 65] on button "Preview" at bounding box center [747, 70] width 60 height 16
click at [669, 52] on button "Close" at bounding box center [688, 53] width 47 height 14
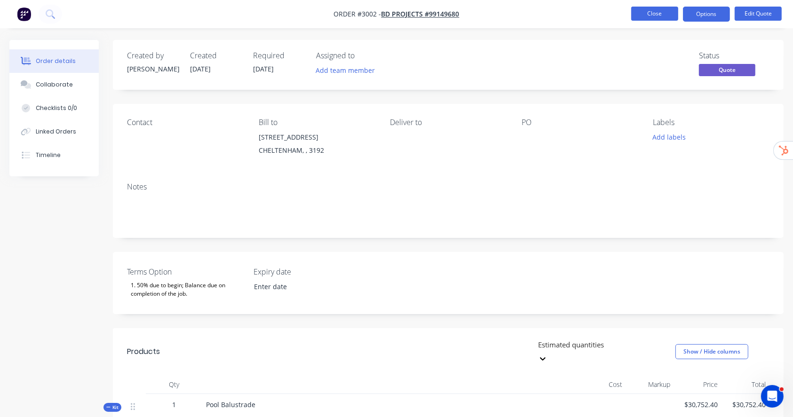
click at [664, 17] on button "Close" at bounding box center [655, 14] width 47 height 14
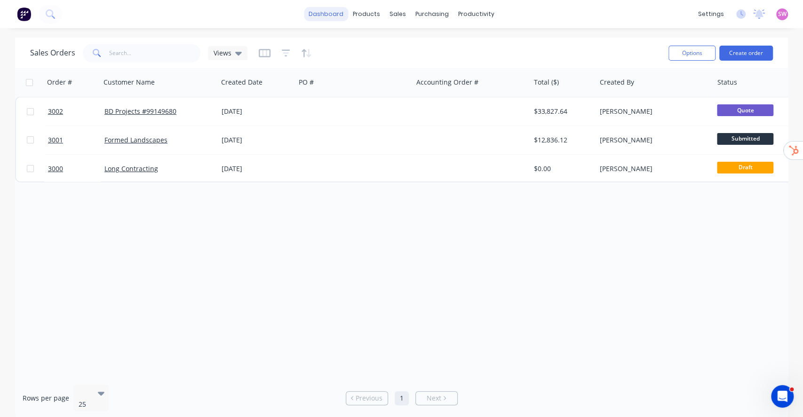
click at [320, 13] on link "dashboard" at bounding box center [326, 14] width 44 height 14
